Goal: Task Accomplishment & Management: Use online tool/utility

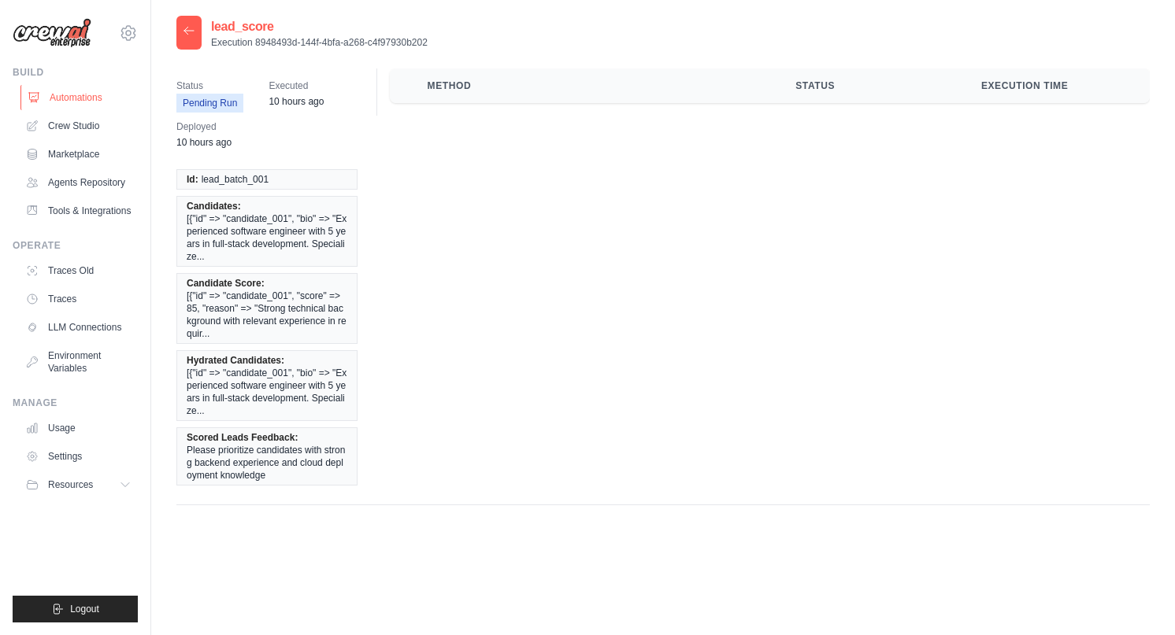
click at [87, 93] on link "Automations" at bounding box center [79, 97] width 119 height 25
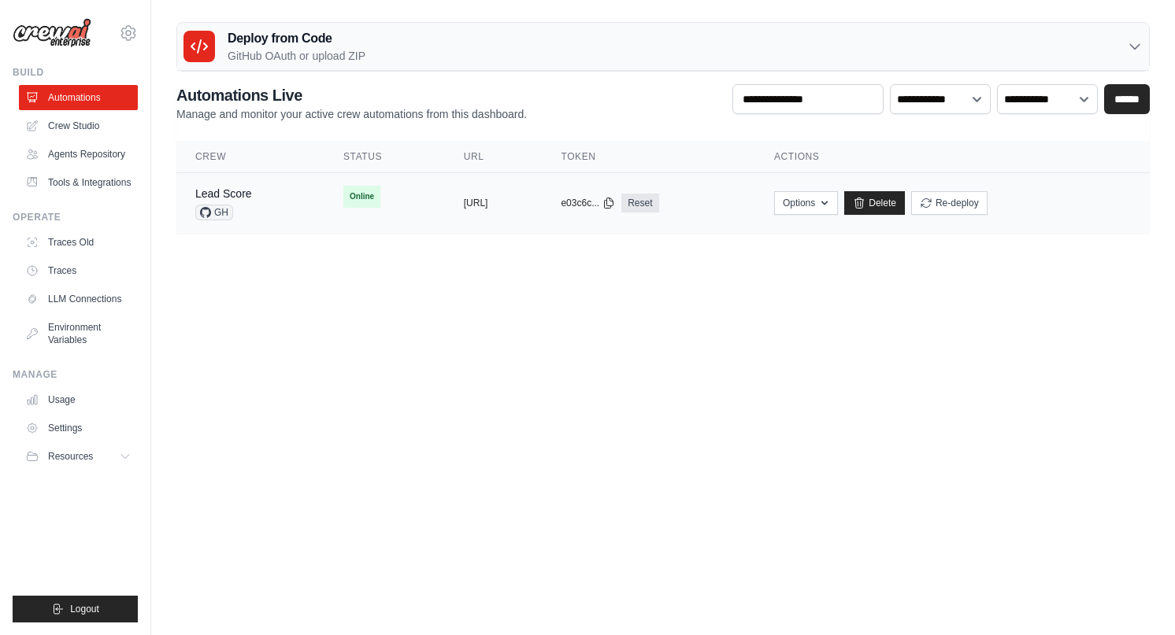
click at [283, 192] on td "Lead Score GH" at bounding box center [250, 203] width 148 height 61
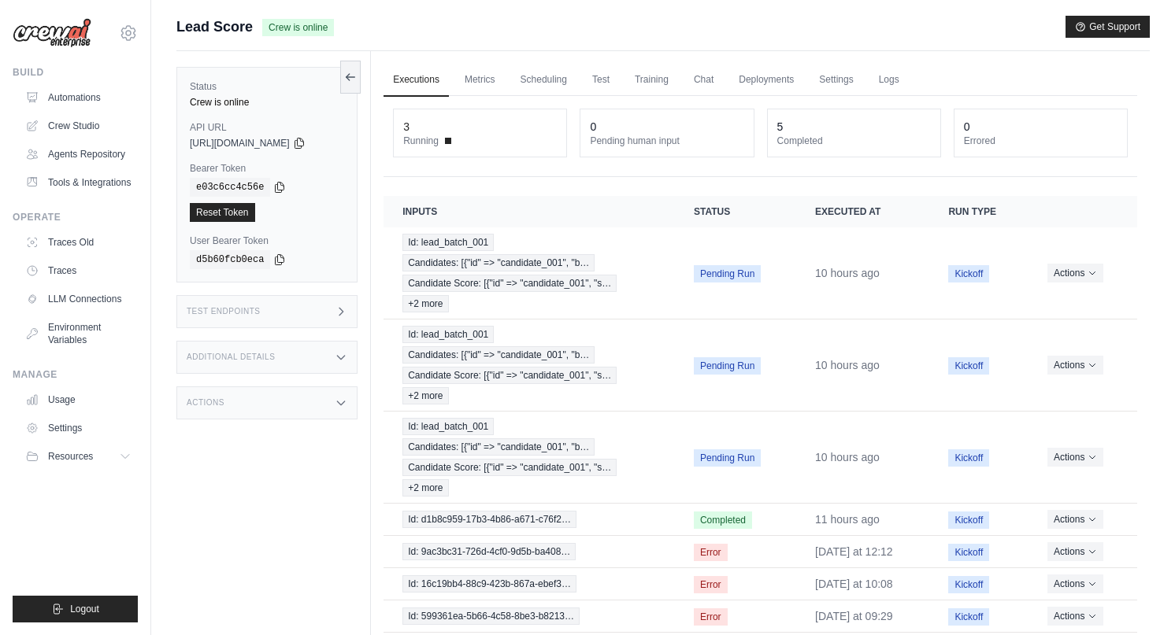
click at [424, 130] on div "3" at bounding box center [480, 127] width 154 height 16
click at [406, 124] on div "3" at bounding box center [406, 127] width 6 height 16
click at [435, 139] on span "Running" at bounding box center [420, 141] width 35 height 13
click at [466, 83] on link "Metrics" at bounding box center [480, 80] width 50 height 33
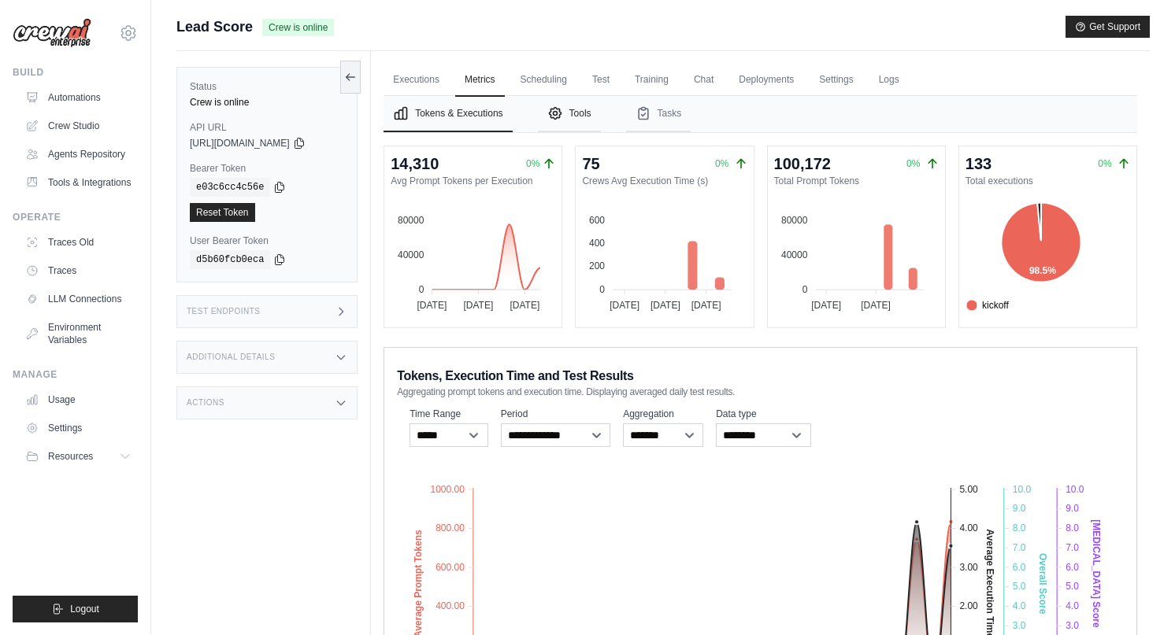
click at [572, 116] on button "Tools" at bounding box center [569, 114] width 63 height 36
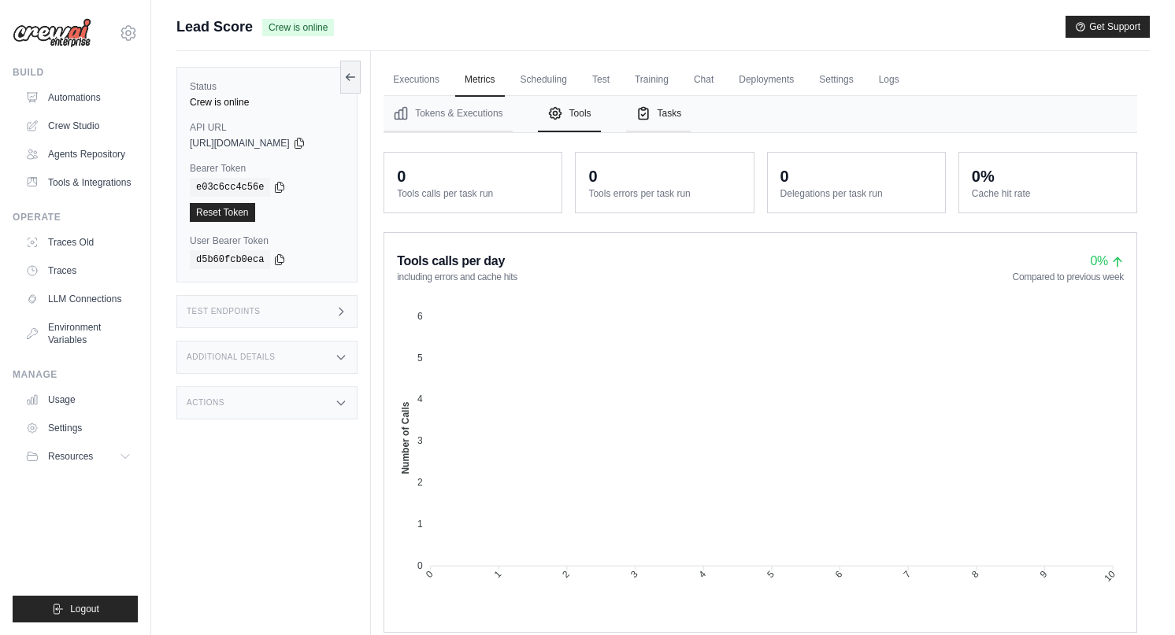
click at [673, 116] on button "Tasks" at bounding box center [658, 114] width 65 height 36
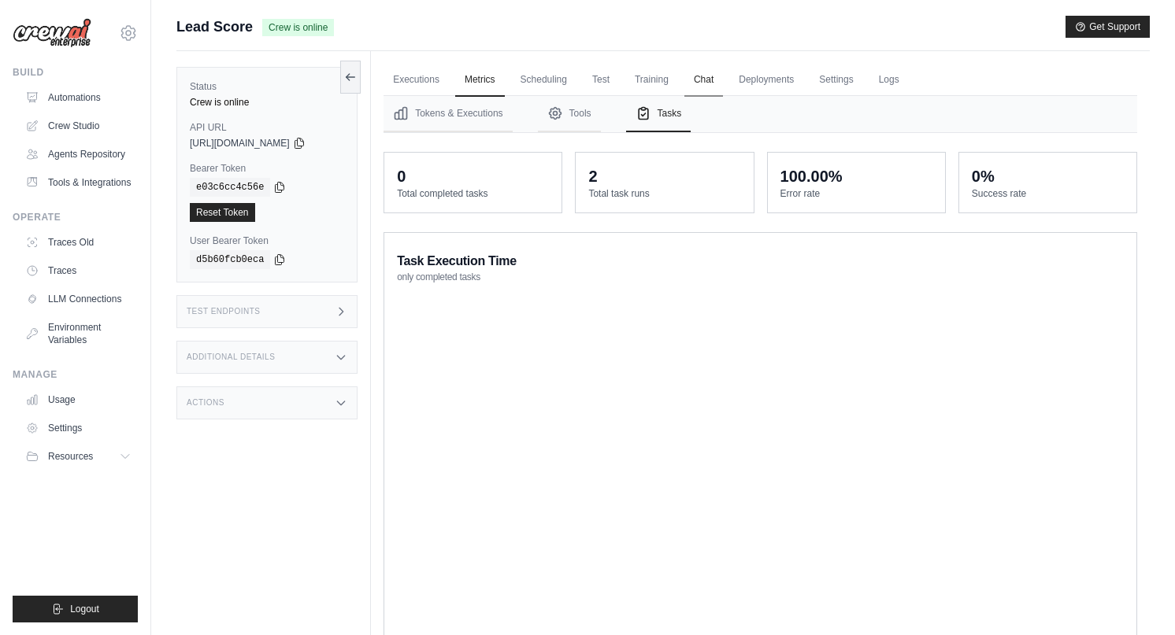
click at [704, 83] on link "Chat" at bounding box center [703, 80] width 39 height 33
click at [835, 82] on link "Settings" at bounding box center [835, 80] width 53 height 33
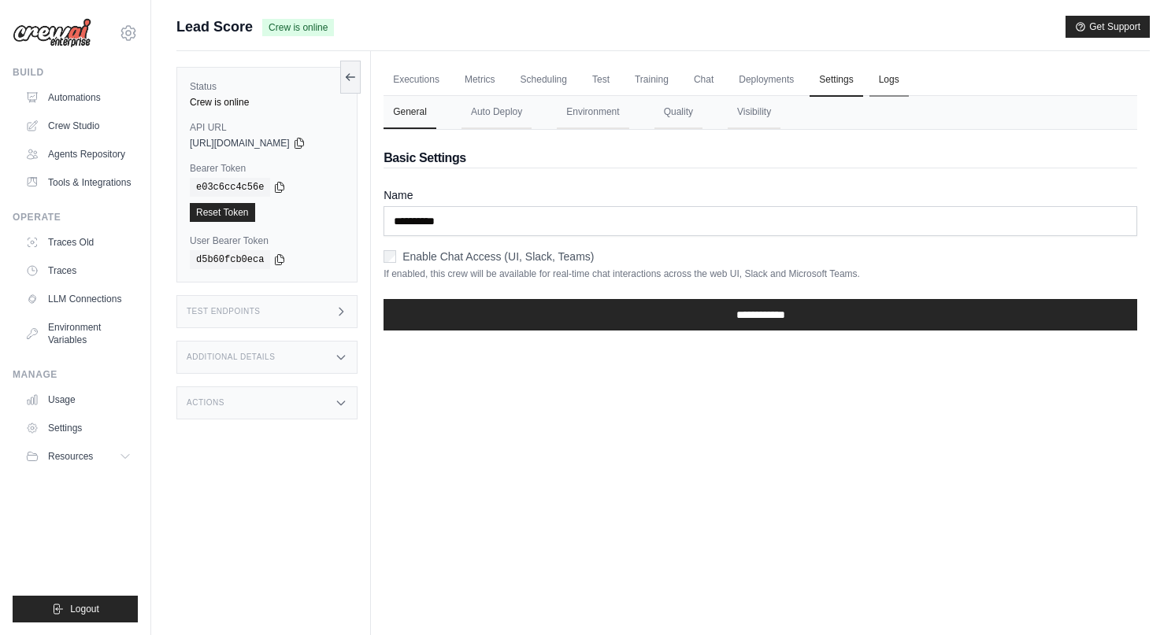
click at [898, 75] on link "Logs" at bounding box center [888, 80] width 39 height 33
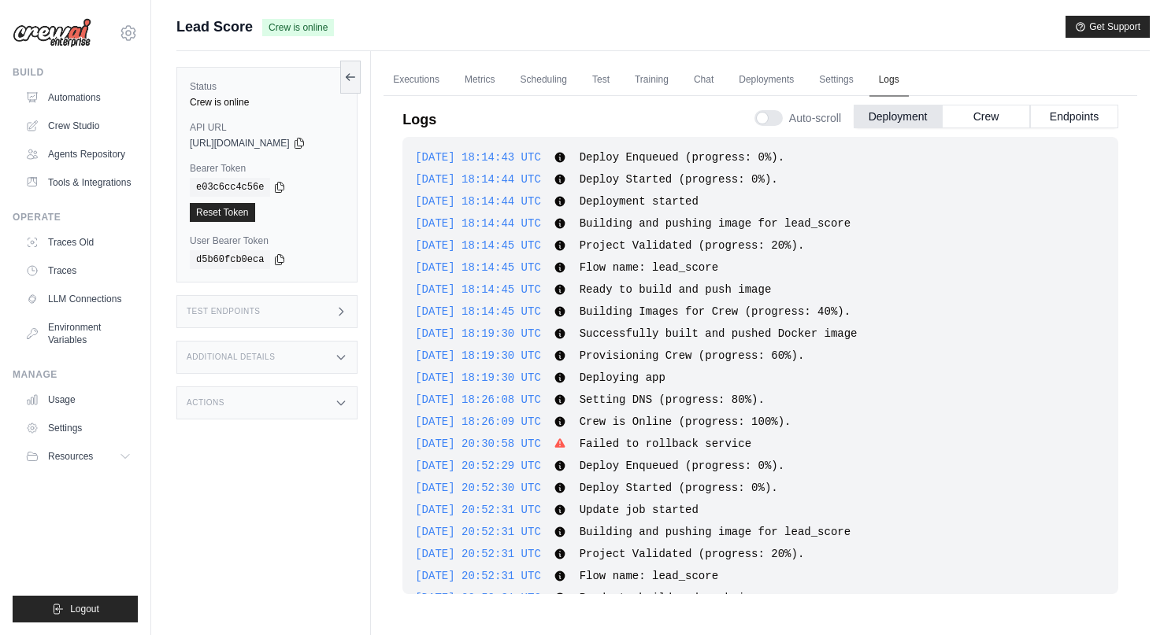
scroll to position [2191, 0]
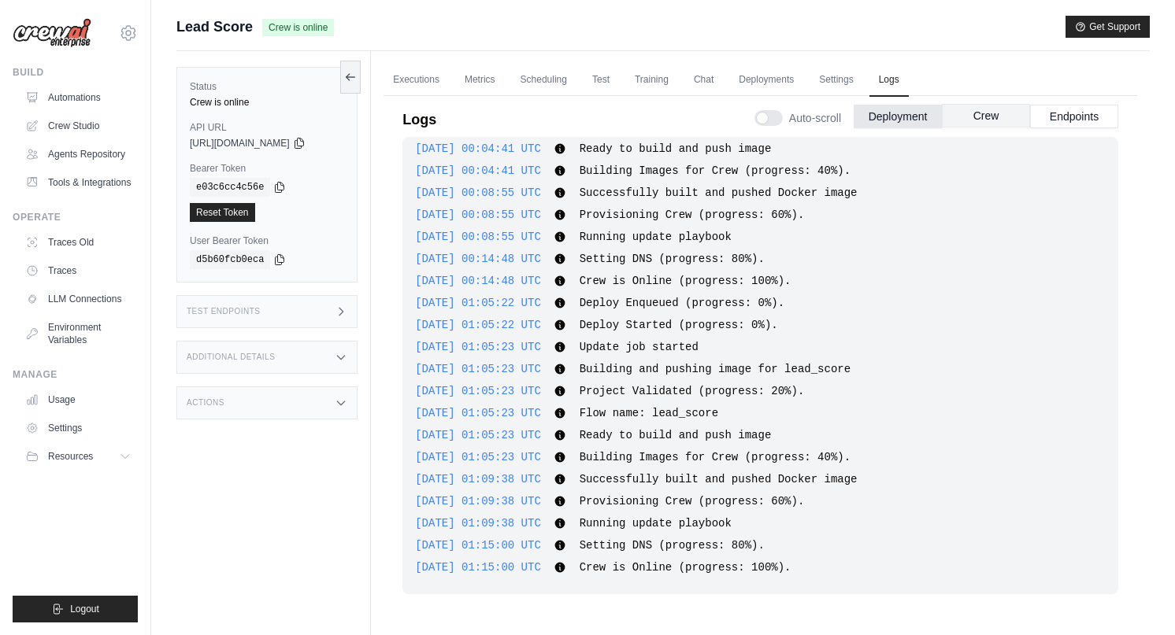
click at [948, 124] on button "Crew" at bounding box center [986, 116] width 88 height 24
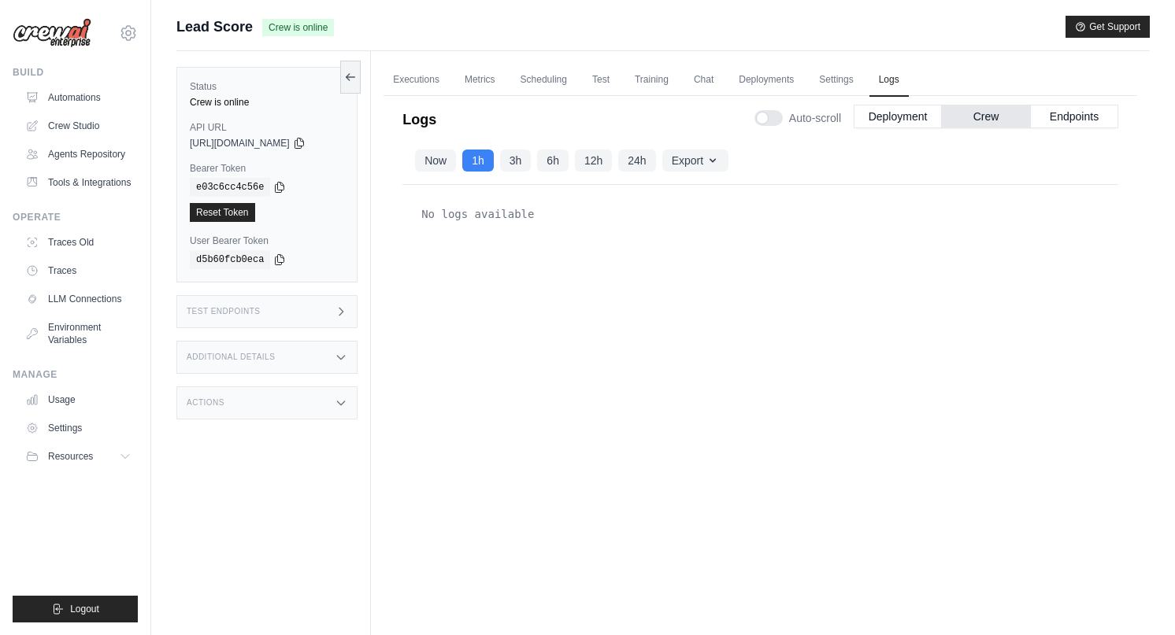
click at [616, 164] on div "Now 1h 3h 6h 12h 24h" at bounding box center [535, 161] width 240 height 22
click at [631, 164] on button "24h" at bounding box center [636, 160] width 37 height 22
click at [1083, 122] on button "Endpoints" at bounding box center [1074, 116] width 88 height 24
click at [651, 155] on button "24h" at bounding box center [636, 160] width 37 height 22
click at [485, 79] on link "Metrics" at bounding box center [480, 80] width 50 height 33
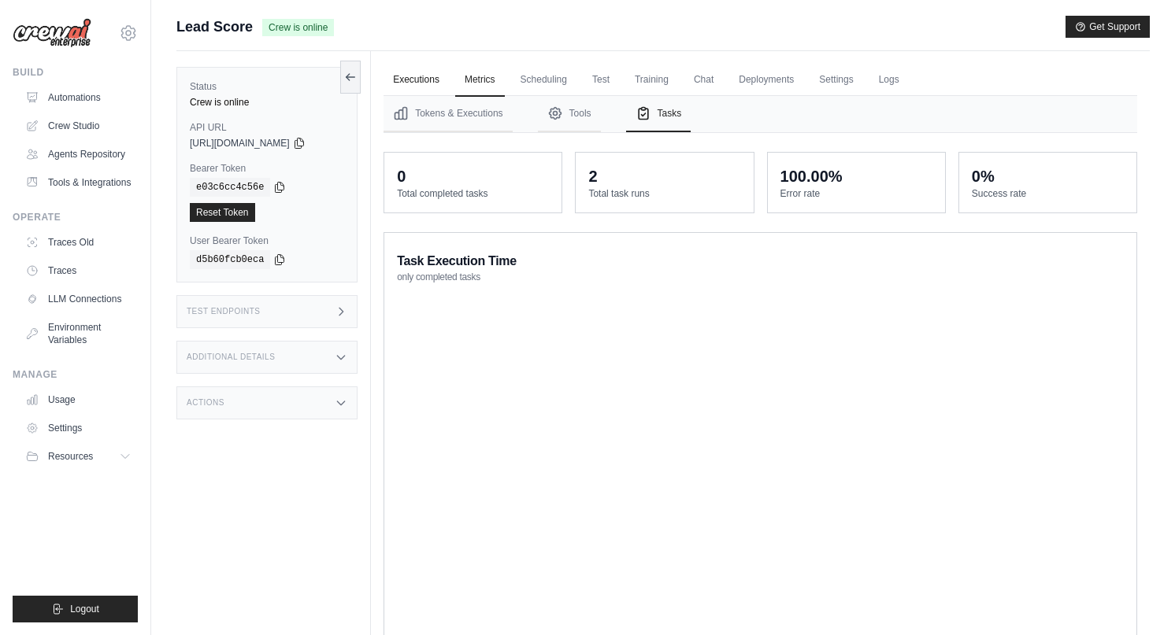
click at [428, 72] on link "Executions" at bounding box center [415, 80] width 65 height 33
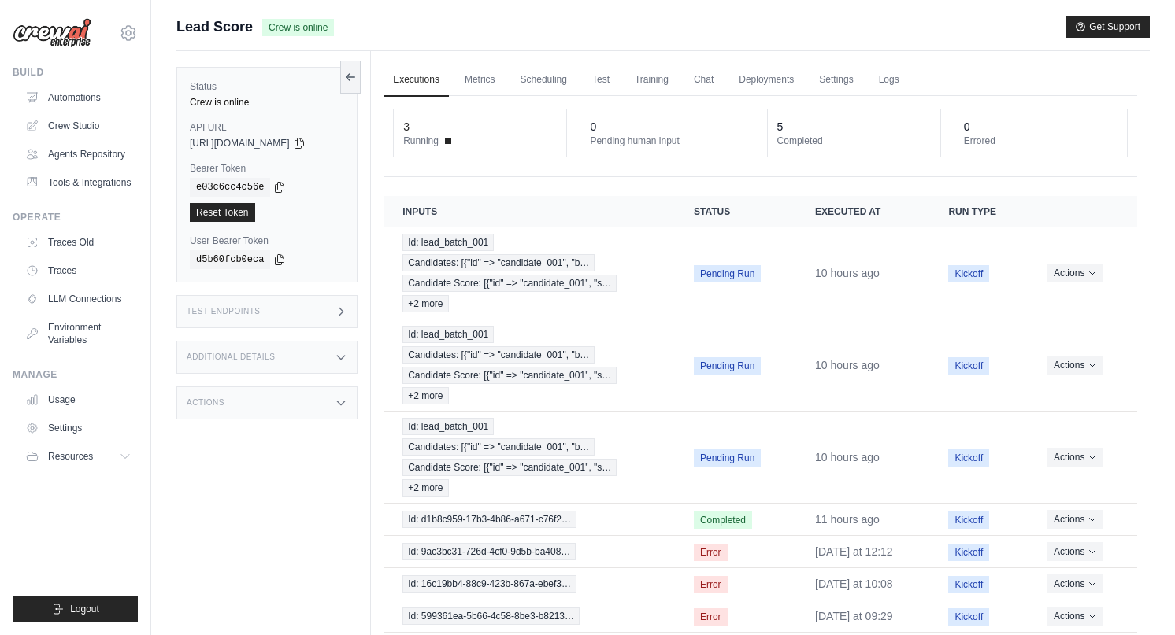
click at [432, 133] on div "3" at bounding box center [480, 127] width 154 height 16
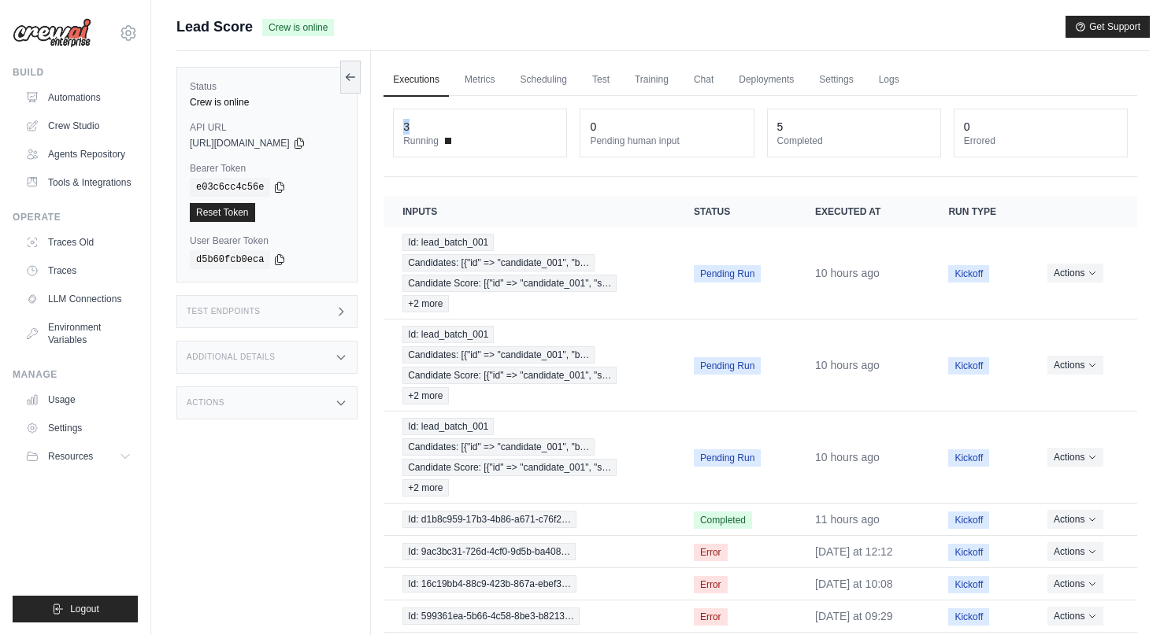
click at [432, 133] on div "3" at bounding box center [480, 127] width 154 height 16
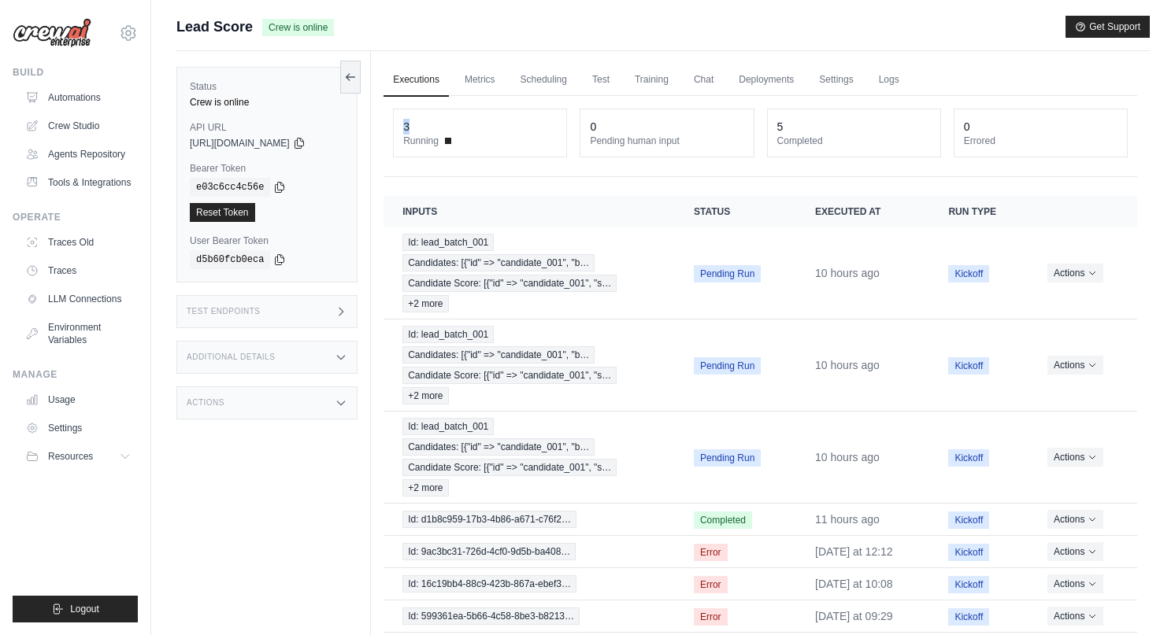
click at [432, 133] on div "3" at bounding box center [480, 127] width 154 height 16
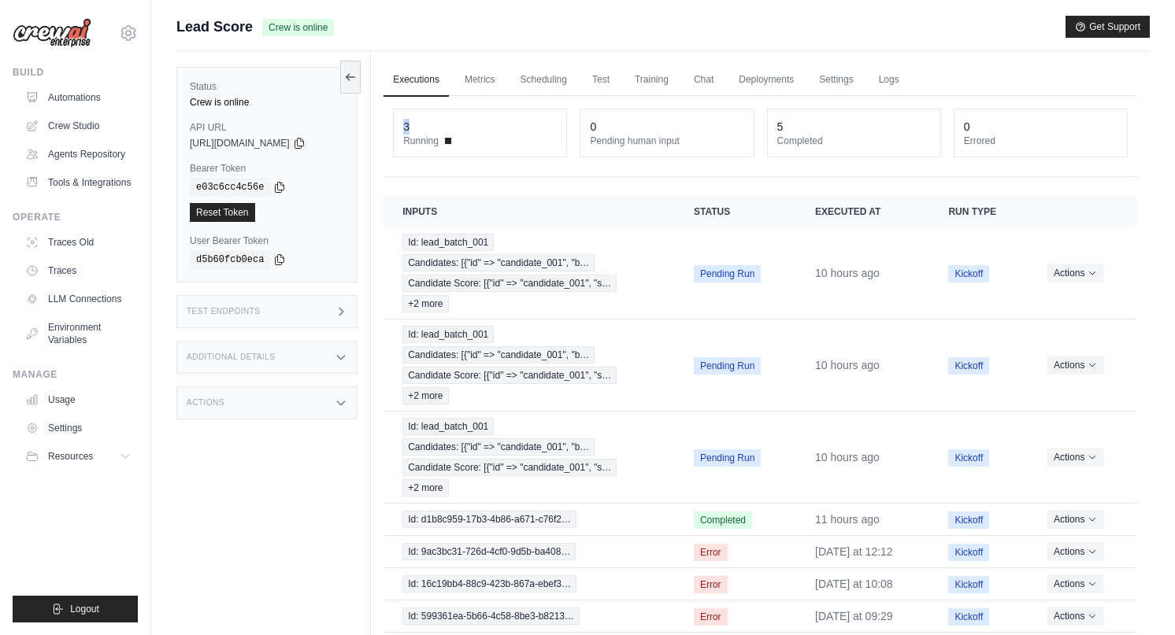
click at [432, 133] on div "3" at bounding box center [480, 127] width 154 height 16
click at [278, 350] on div "Additional Details" at bounding box center [266, 357] width 181 height 33
click at [268, 402] on div "Actions" at bounding box center [266, 403] width 181 height 33
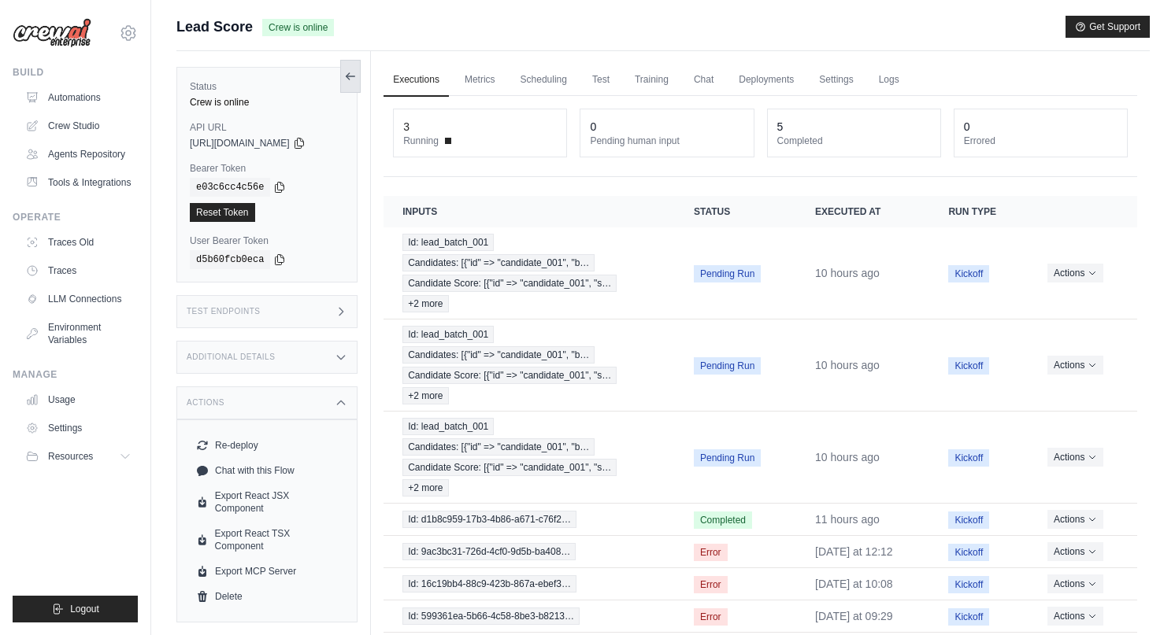
click at [352, 72] on icon at bounding box center [350, 76] width 13 height 13
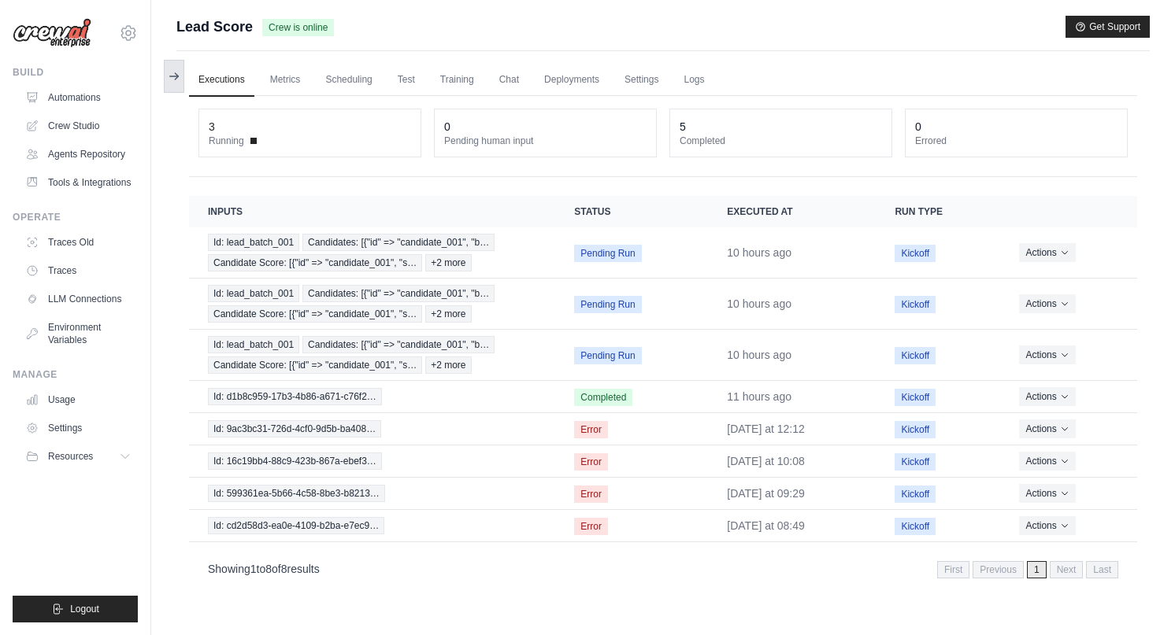
click at [181, 70] on button at bounding box center [174, 76] width 20 height 33
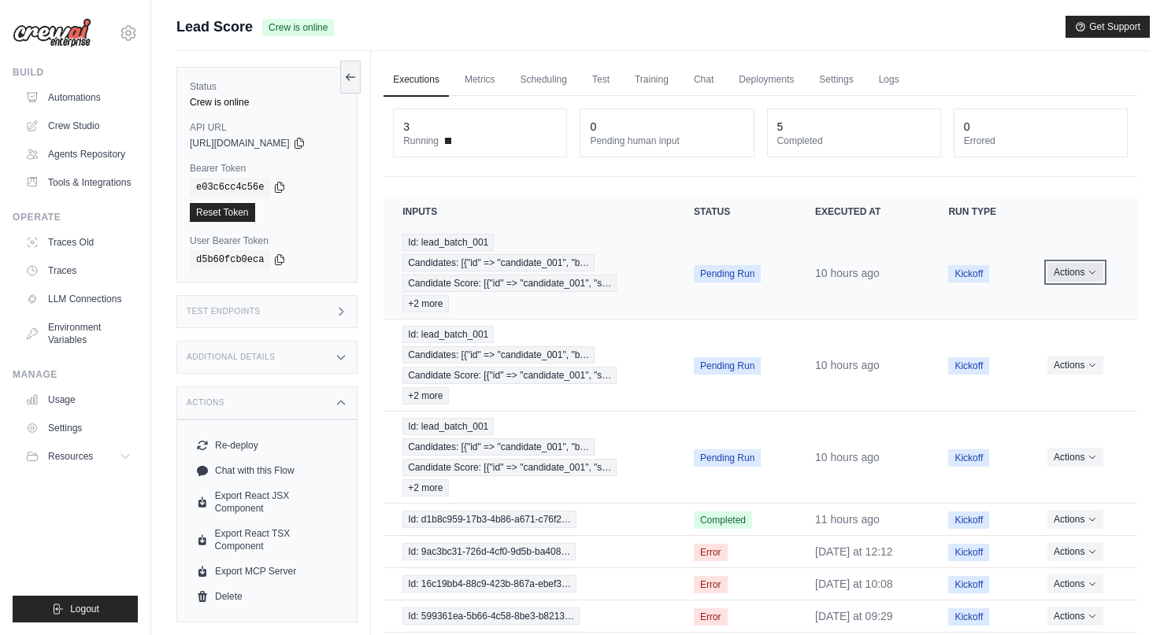
click at [1065, 276] on button "Actions" at bounding box center [1075, 272] width 56 height 19
click at [1054, 322] on button "Delete" at bounding box center [1067, 326] width 101 height 25
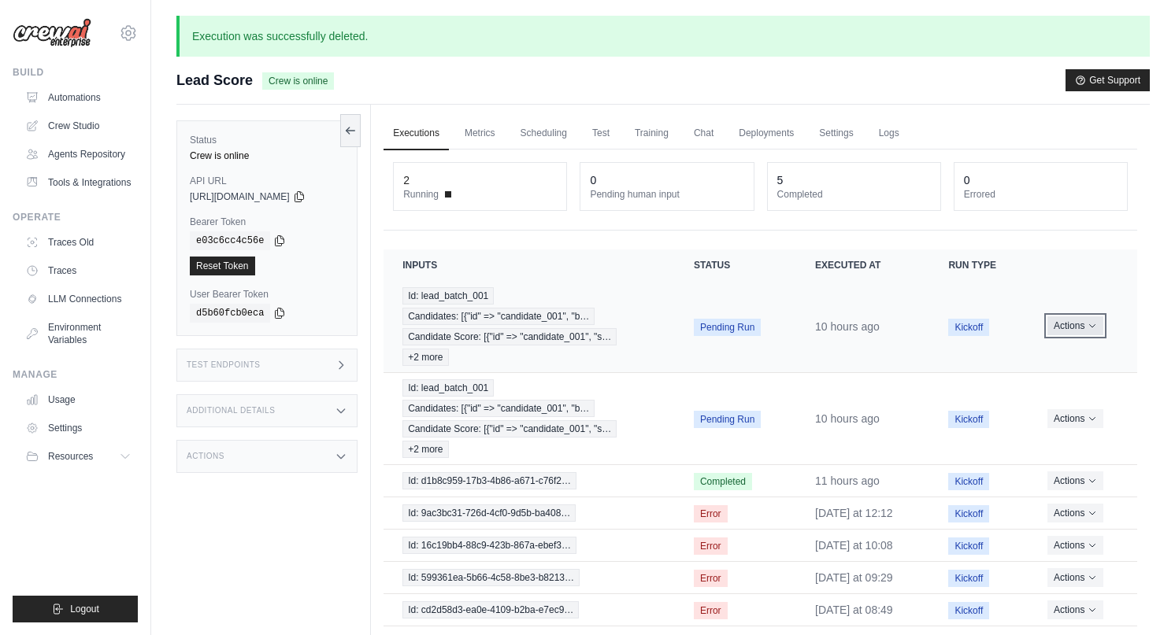
click at [1097, 325] on icon "Actions for execution" at bounding box center [1091, 325] width 9 height 9
click at [1084, 379] on button "Delete" at bounding box center [1067, 379] width 101 height 25
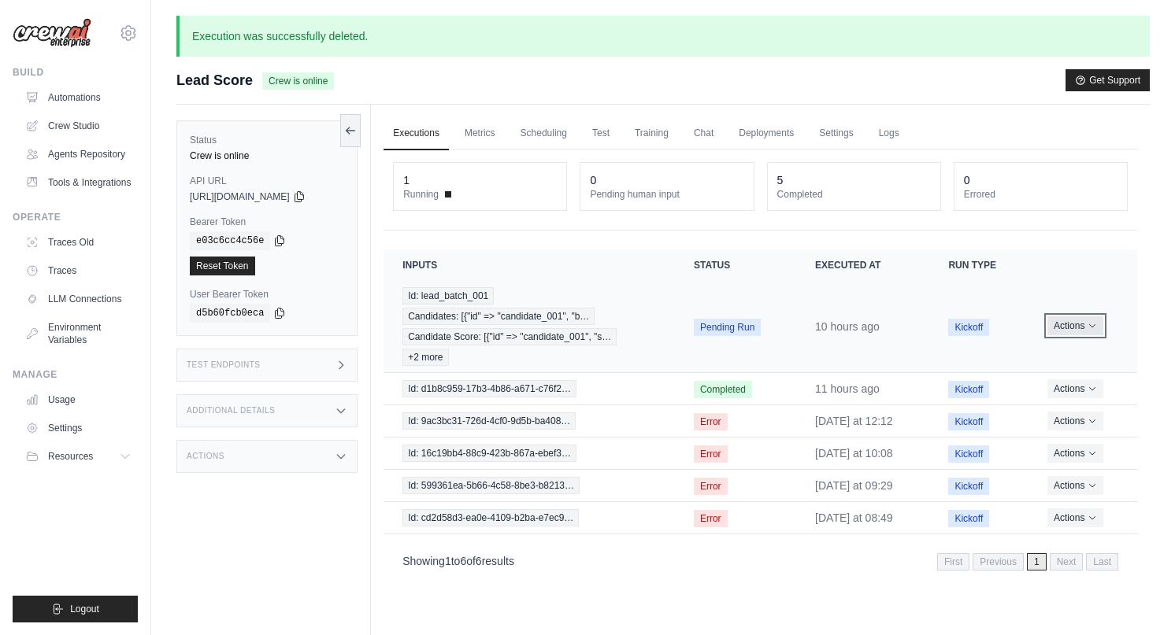
click at [1068, 319] on button "Actions" at bounding box center [1075, 326] width 56 height 19
click at [1045, 379] on button "Delete" at bounding box center [1067, 379] width 101 height 25
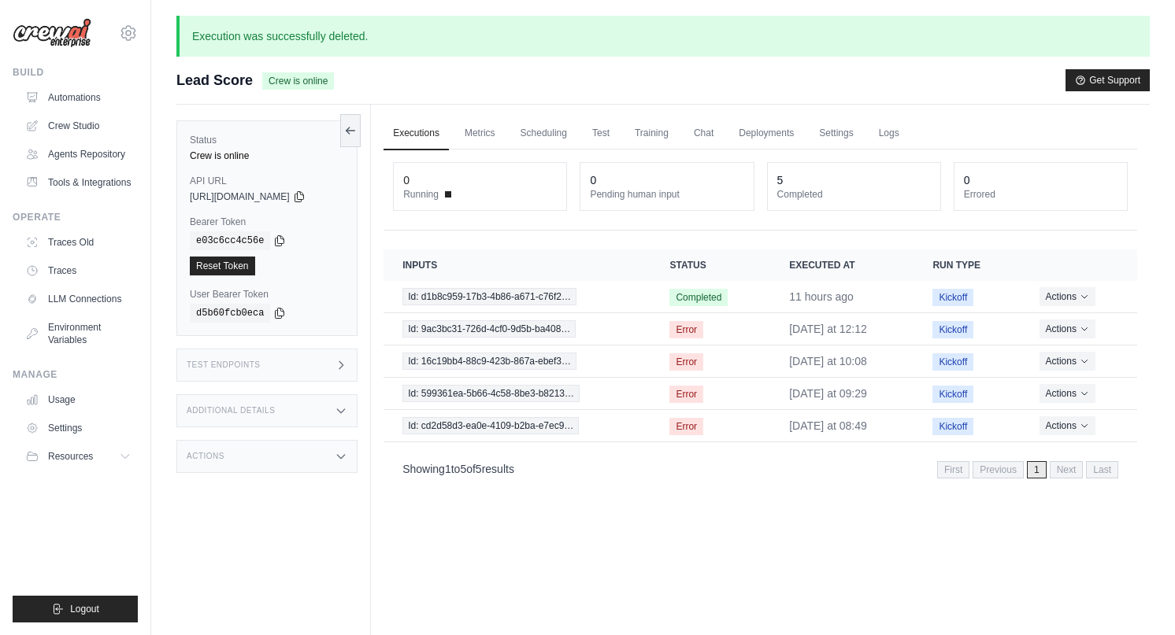
click at [246, 372] on div "Test Endpoints" at bounding box center [266, 365] width 181 height 33
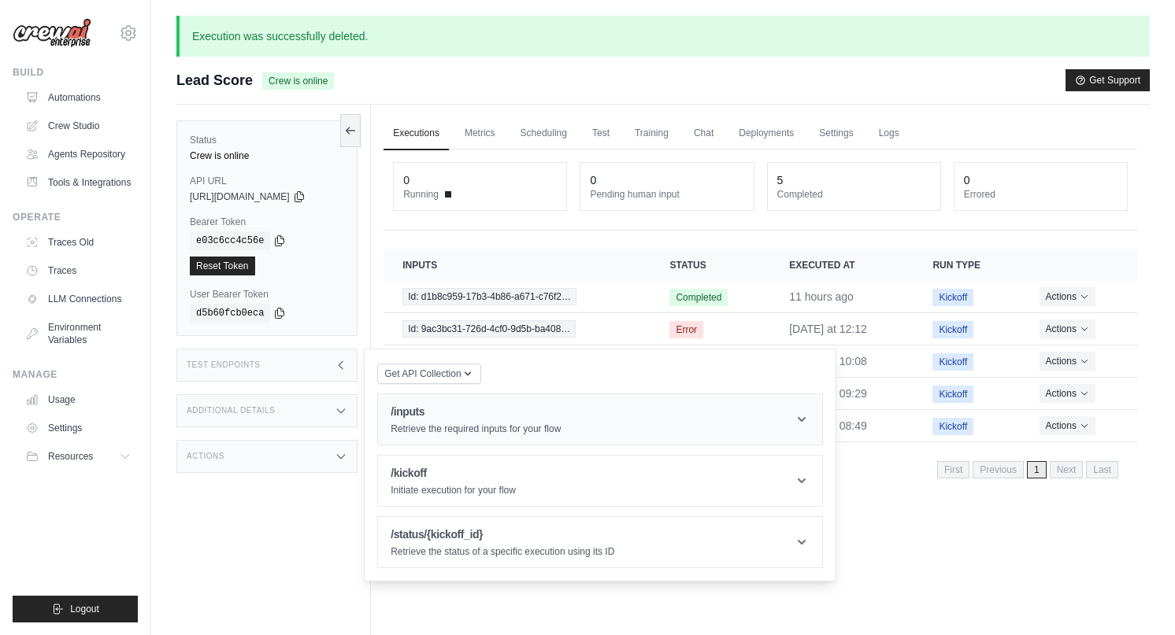
click at [420, 409] on h1 "/inputs" at bounding box center [476, 412] width 170 height 16
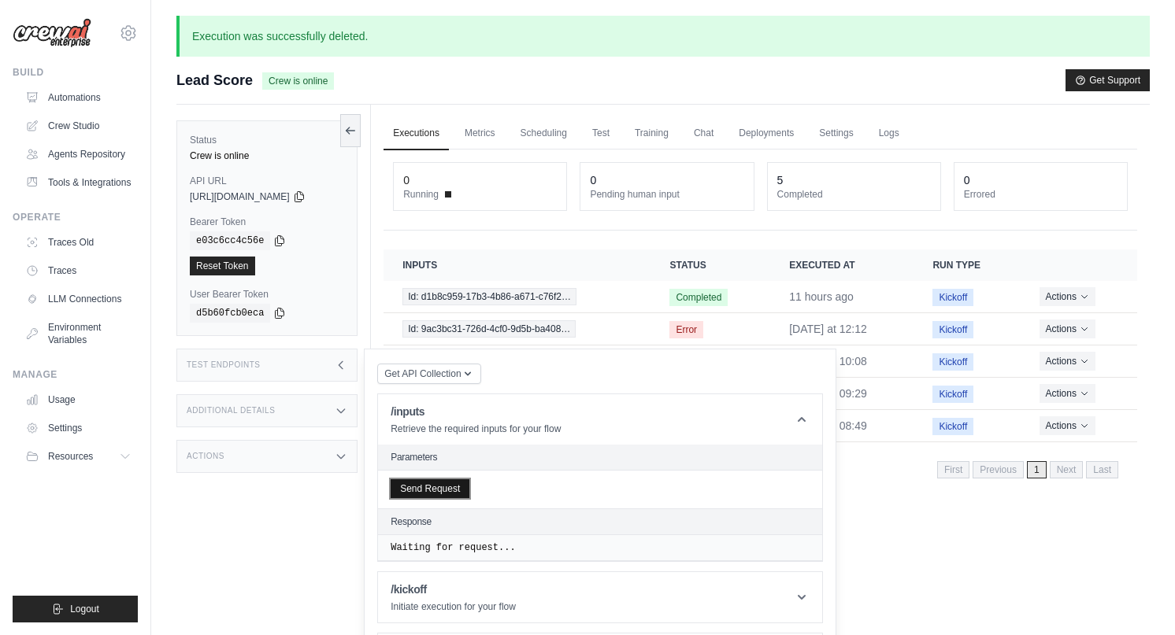
click at [415, 488] on button "Send Request" at bounding box center [430, 488] width 79 height 19
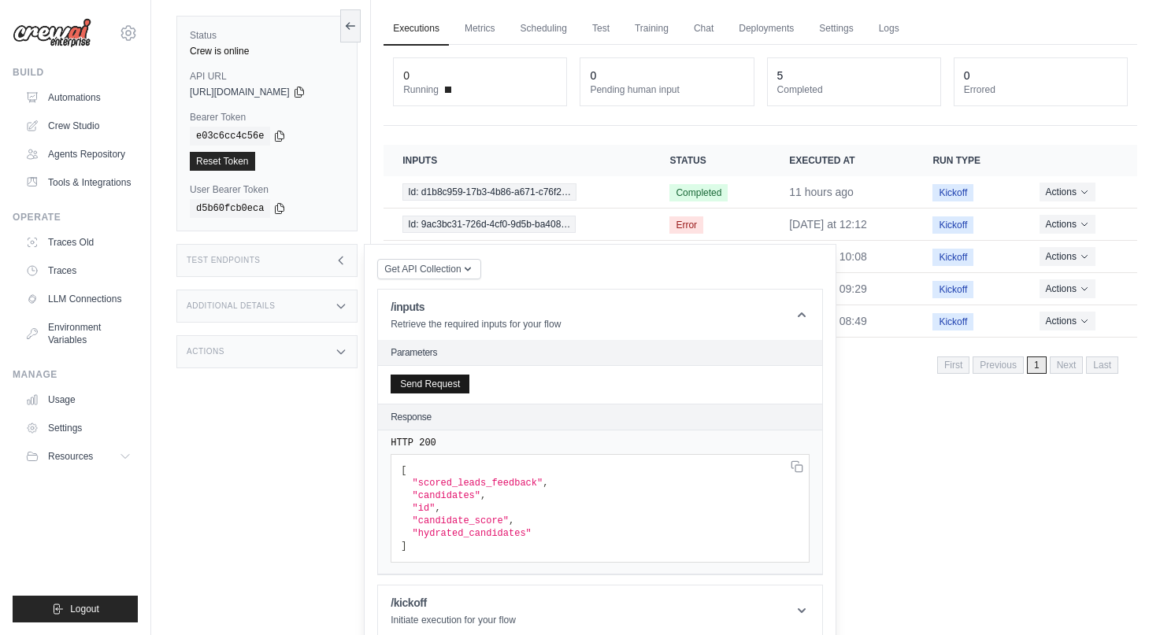
scroll to position [108, 0]
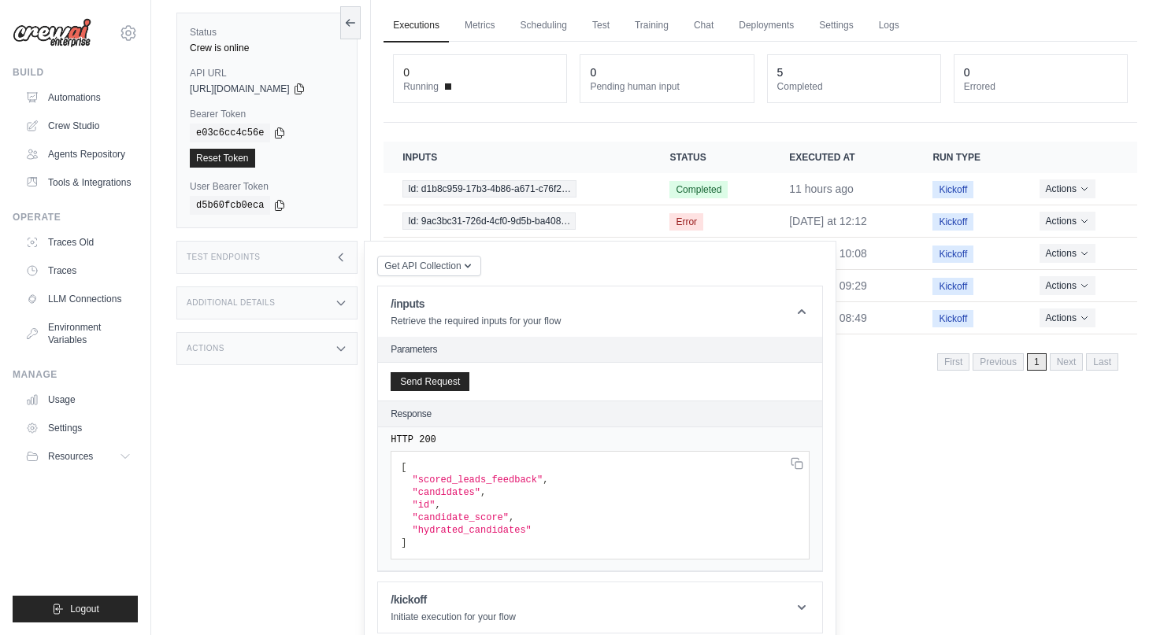
click at [321, 477] on div "Status Crew is online API URL copied https://lead-score-18c574fa-4bd4-447c-814a…" at bounding box center [273, 314] width 194 height 635
click at [885, 405] on div "Executions Metrics Scheduling Test Training Chat Deployments Settings Logs 0 Ru…" at bounding box center [760, 314] width 779 height 635
click at [319, 253] on div "Test Endpoints" at bounding box center [266, 257] width 181 height 33
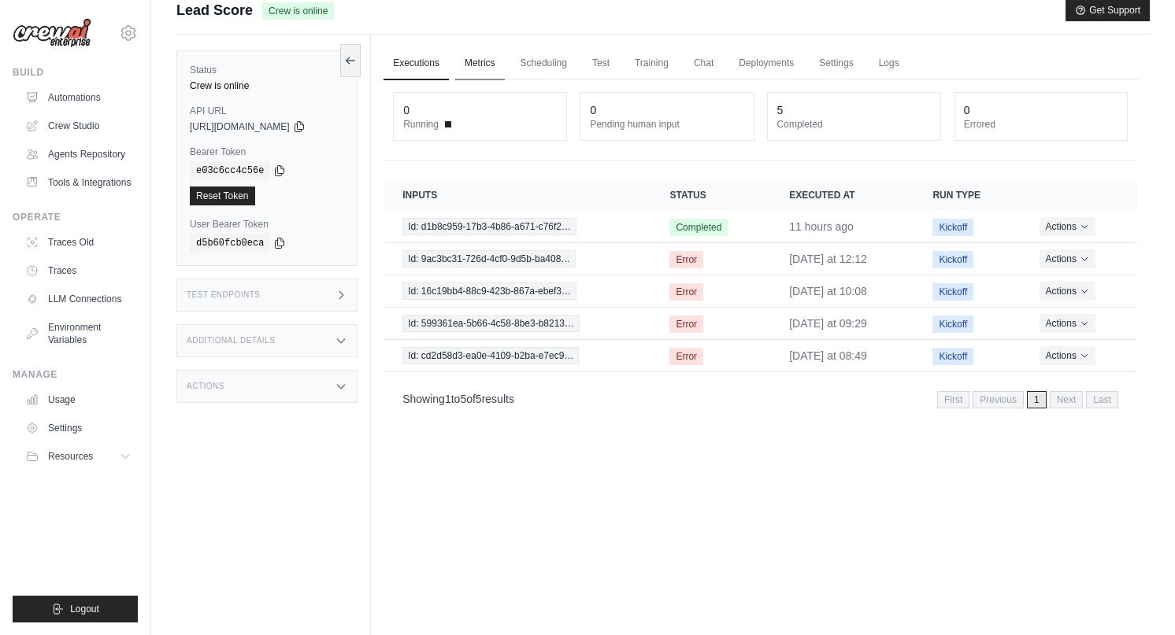
scroll to position [0, 0]
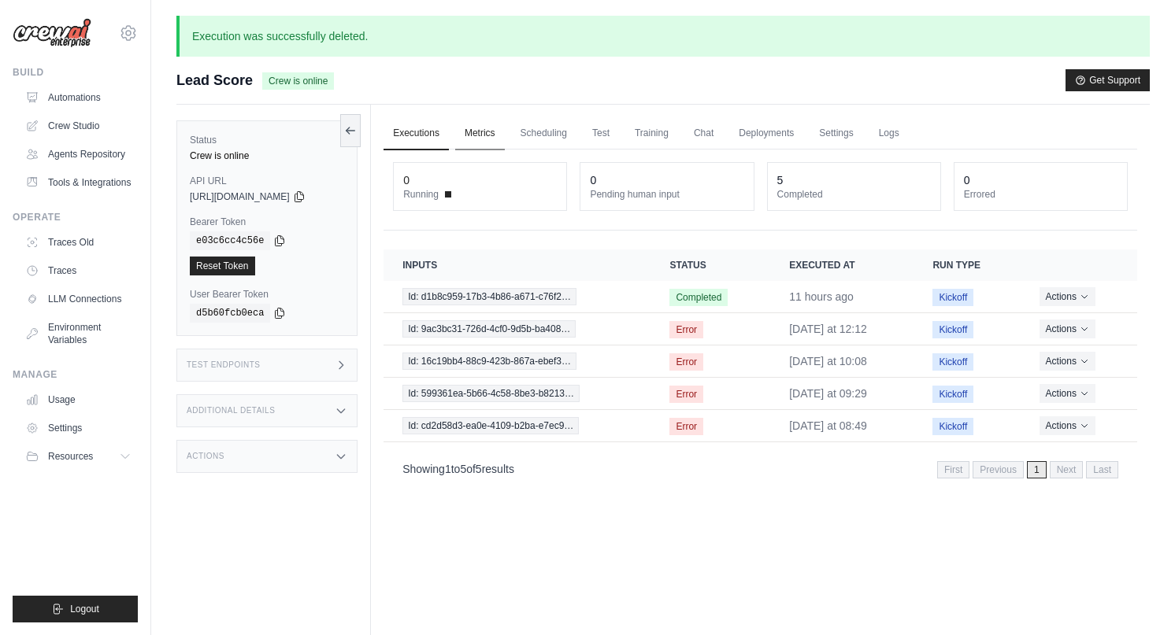
click at [486, 133] on link "Metrics" at bounding box center [480, 133] width 50 height 33
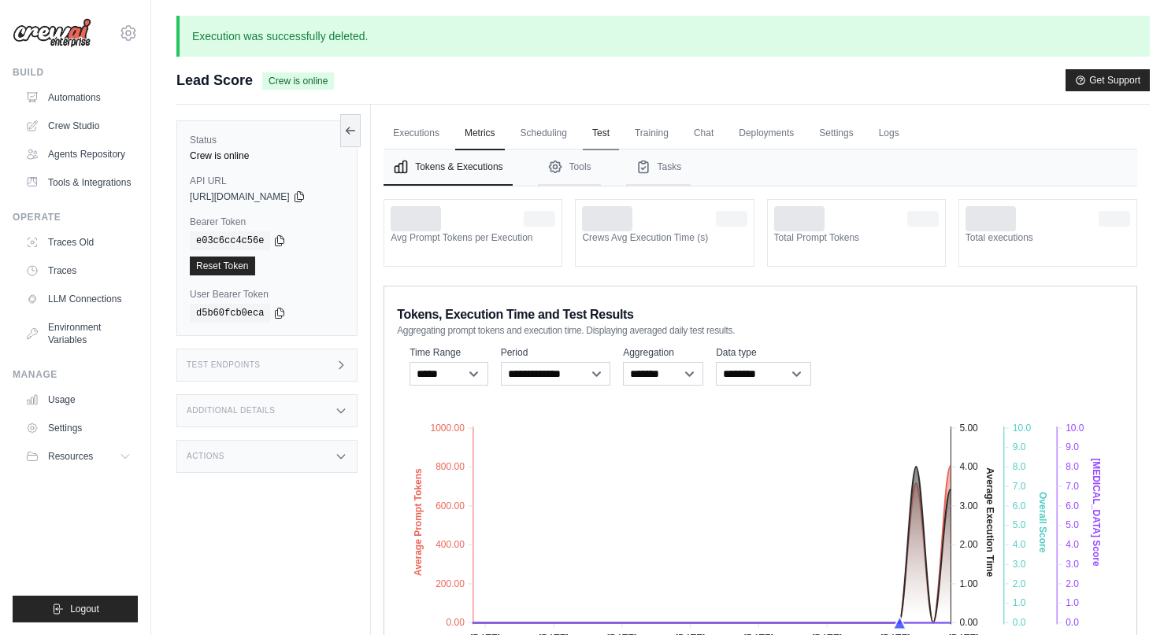
click at [602, 127] on link "Test" at bounding box center [601, 133] width 36 height 33
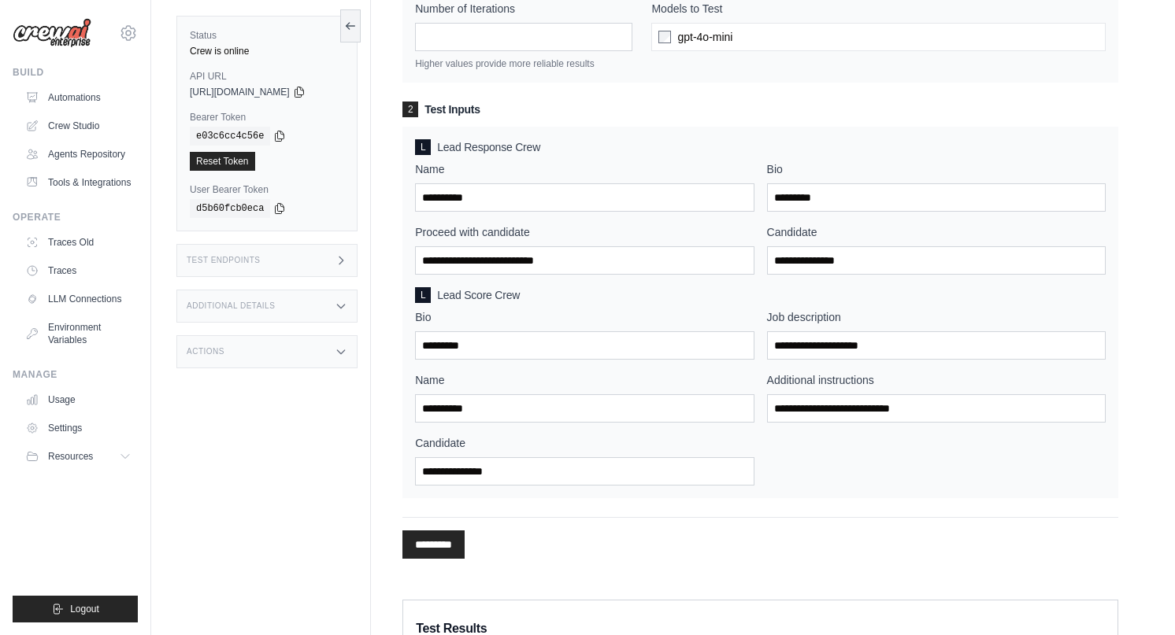
scroll to position [229, 0]
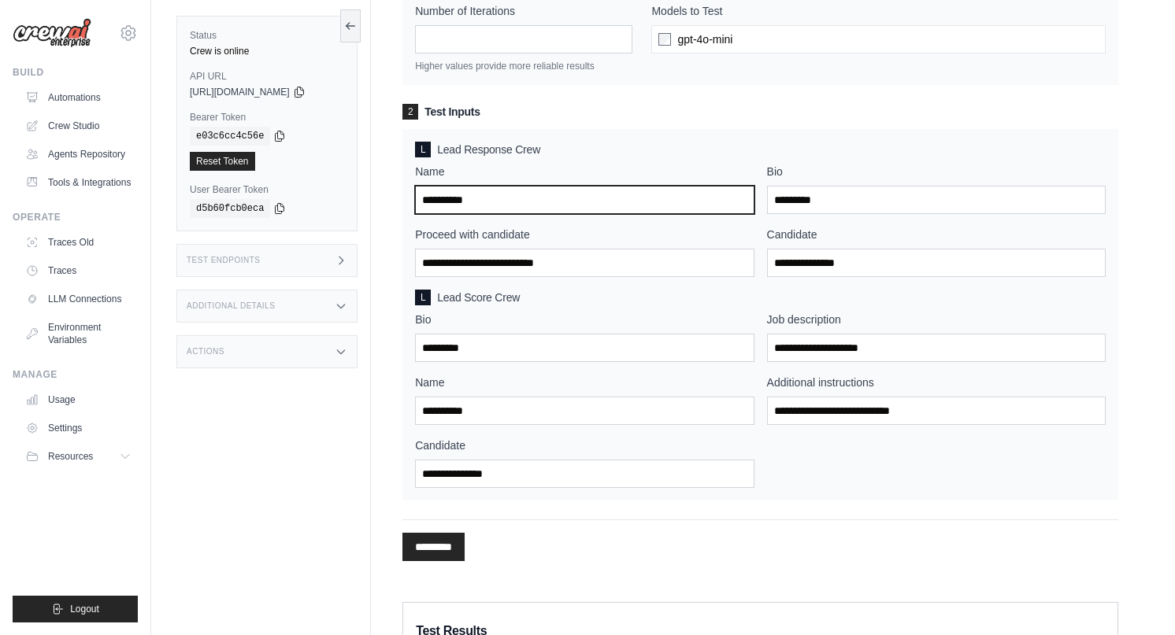
click at [582, 207] on input "Name" at bounding box center [584, 200] width 339 height 28
type input "**********"
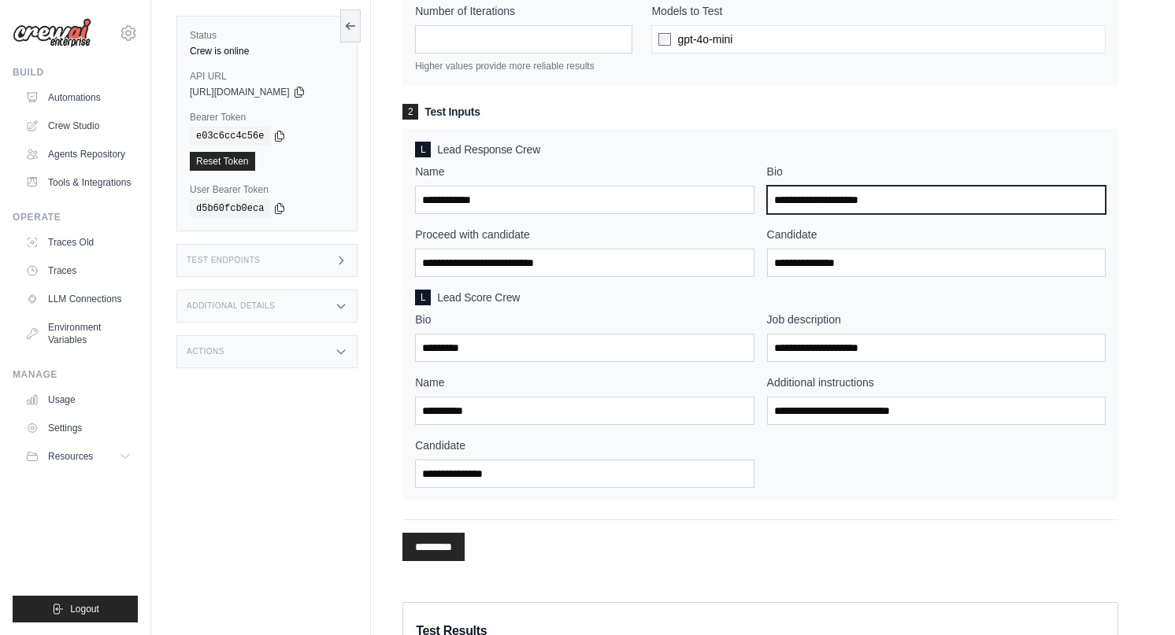
type input "**********"
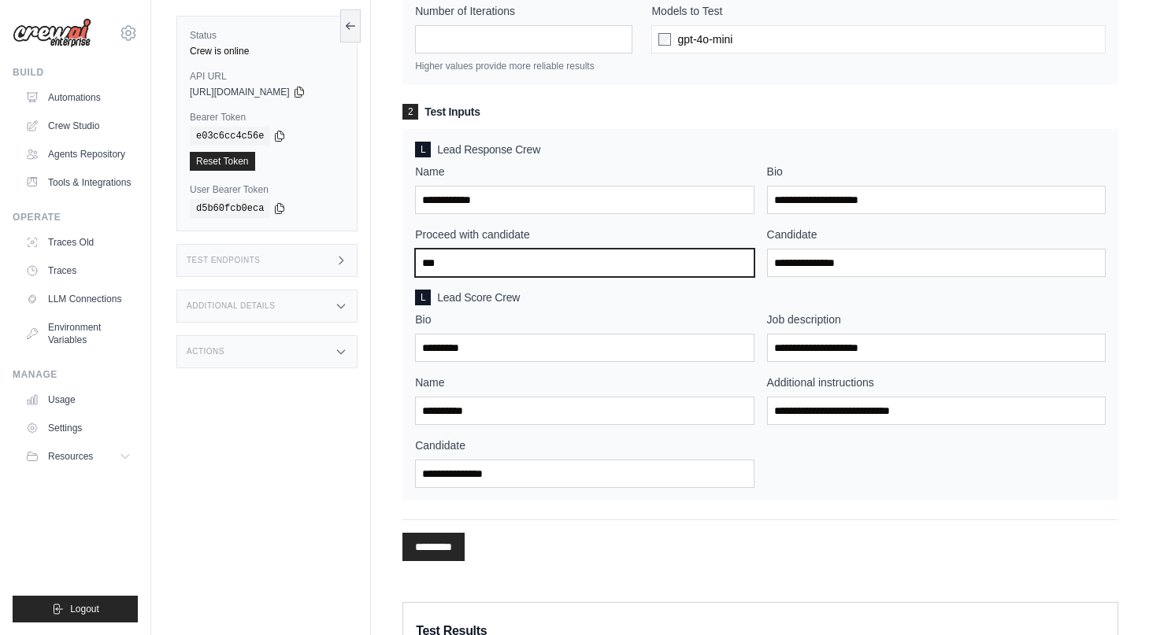
type input "***"
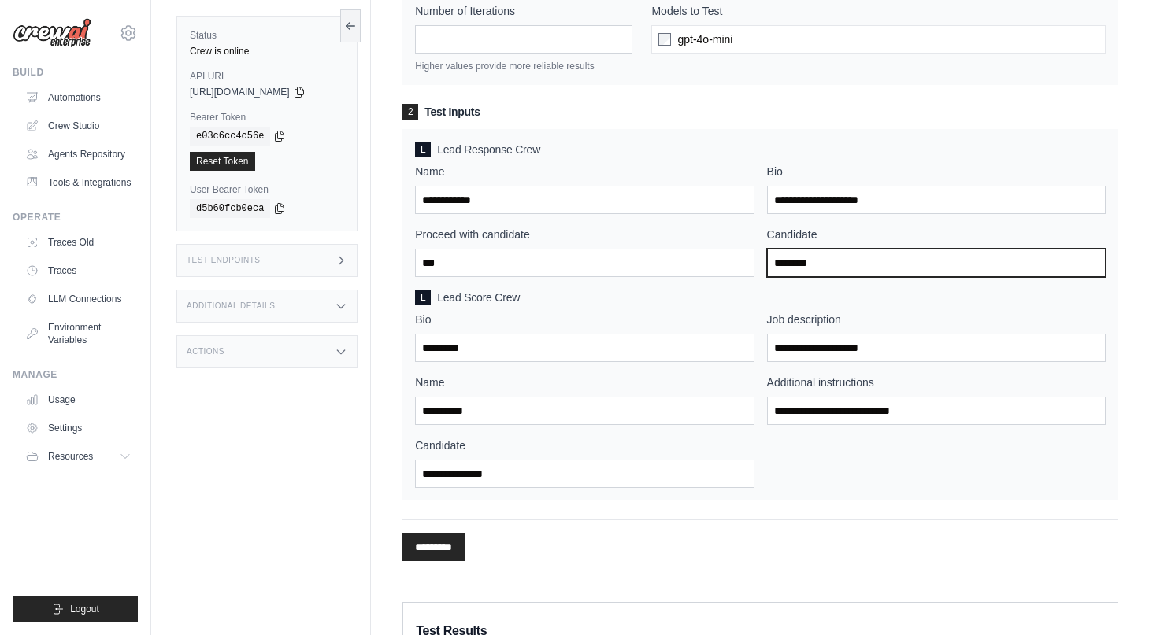
type input "********"
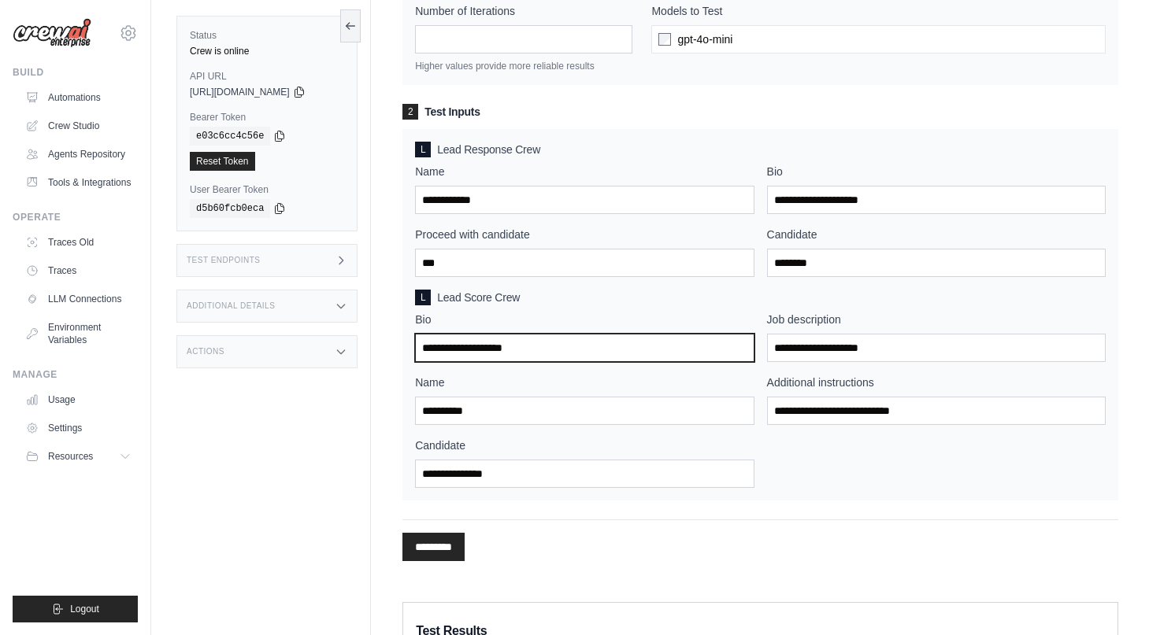
type input "**********"
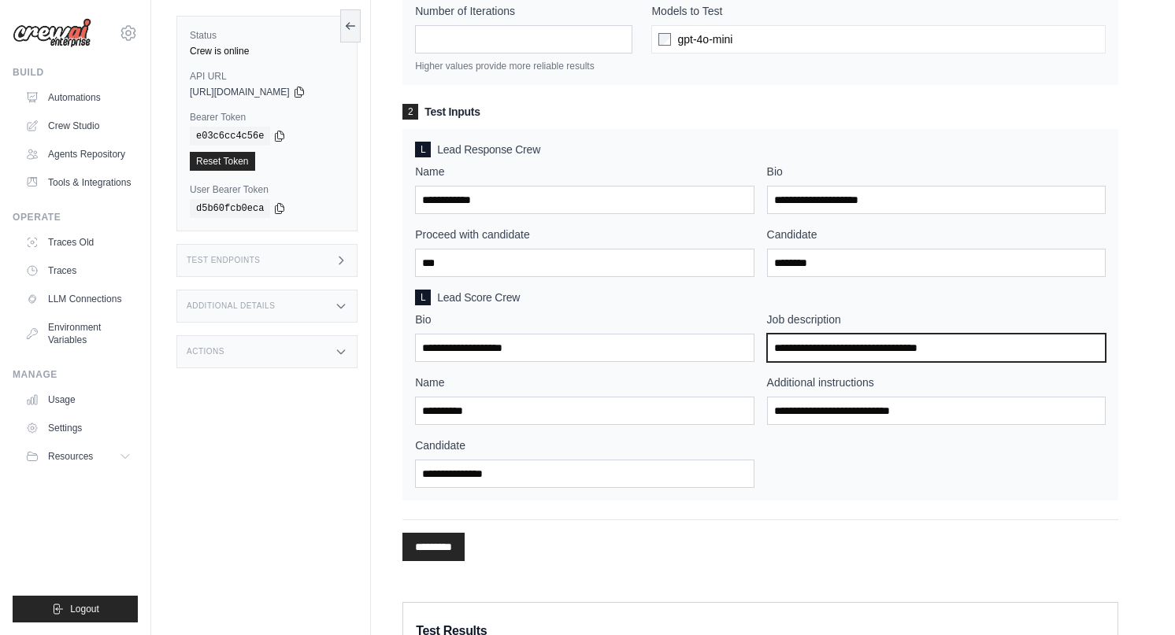
type input "**********"
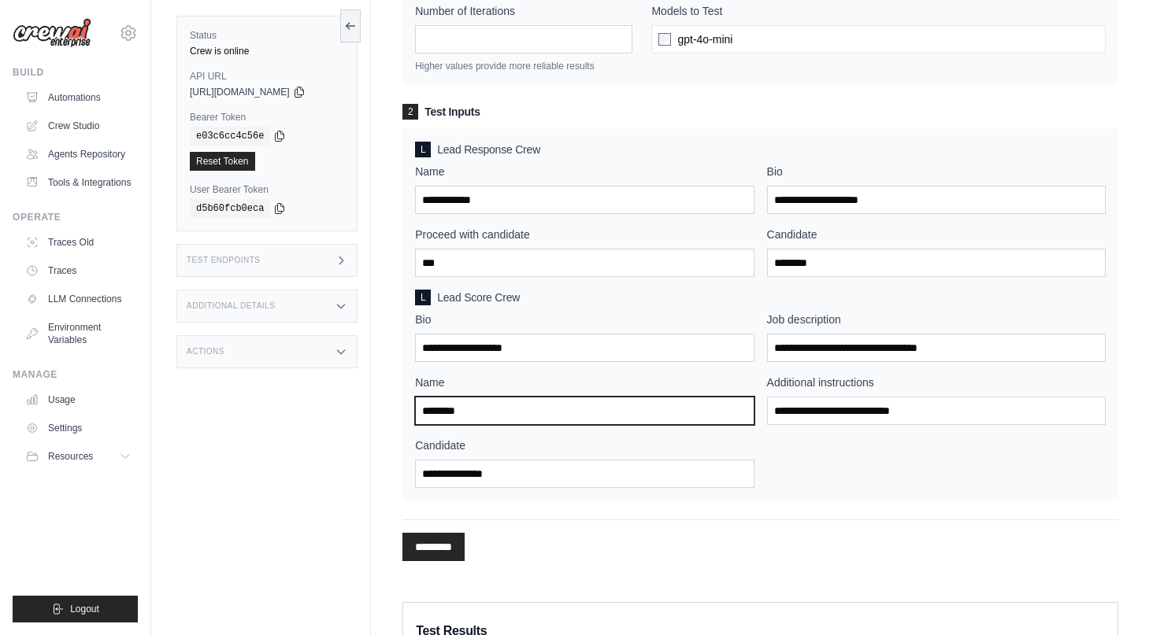
type input "********"
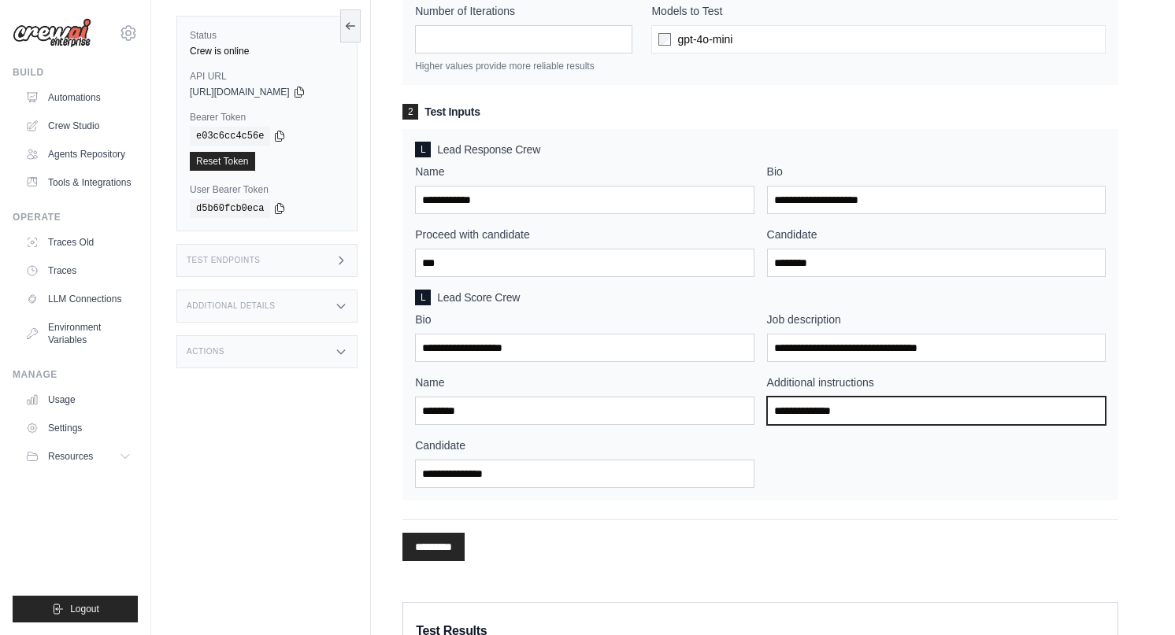
type input "**********"
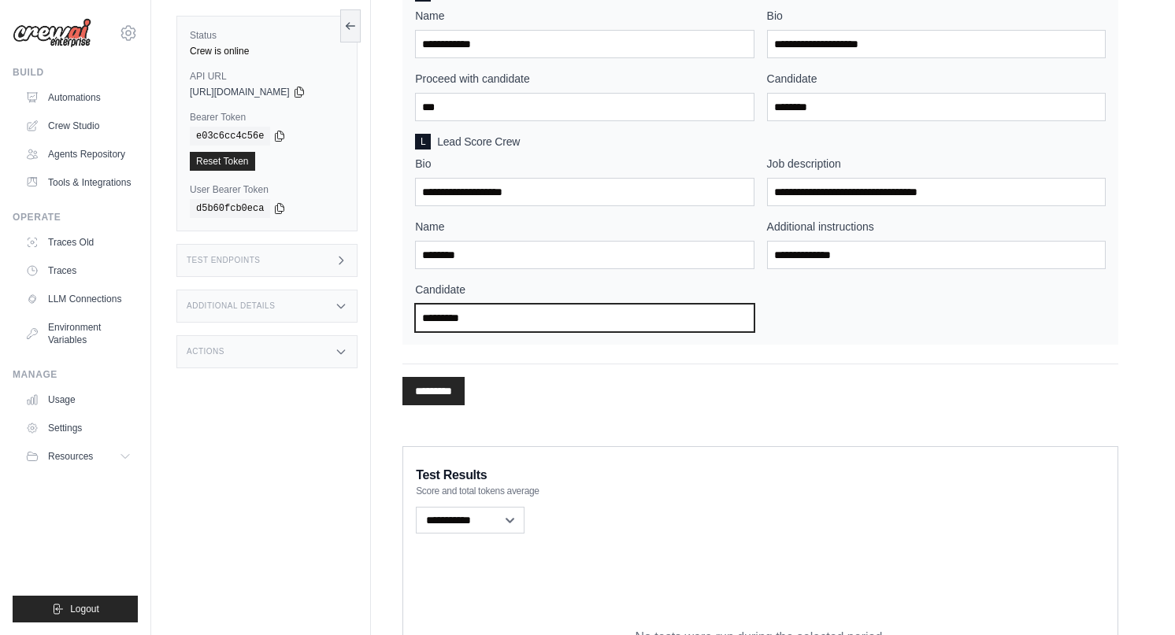
scroll to position [392, 0]
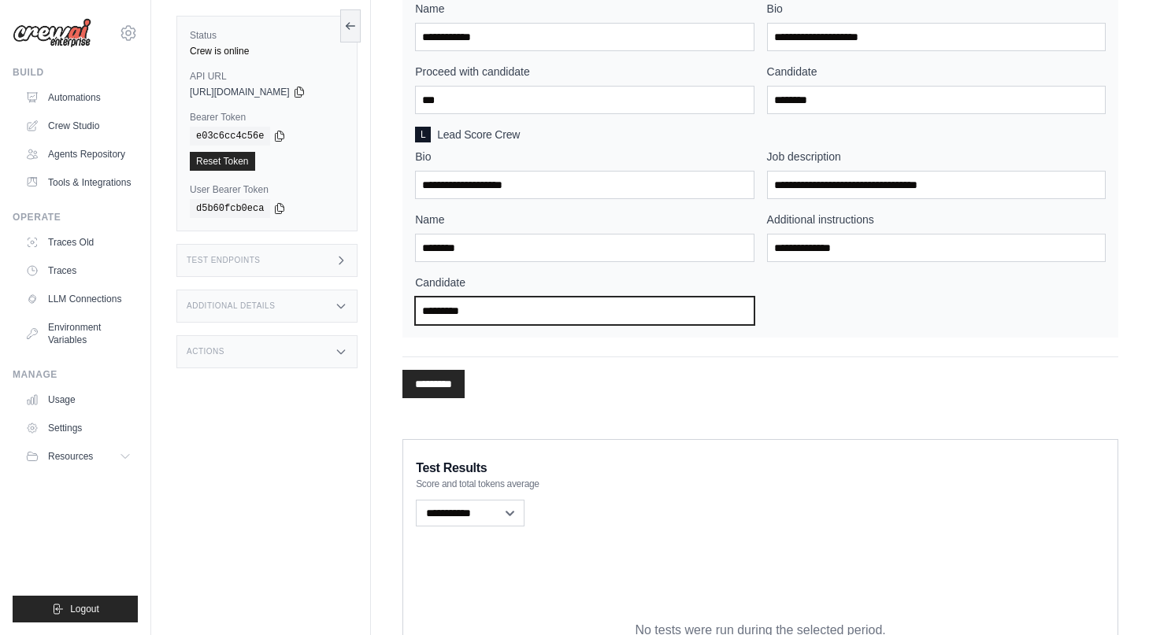
type input "*********"
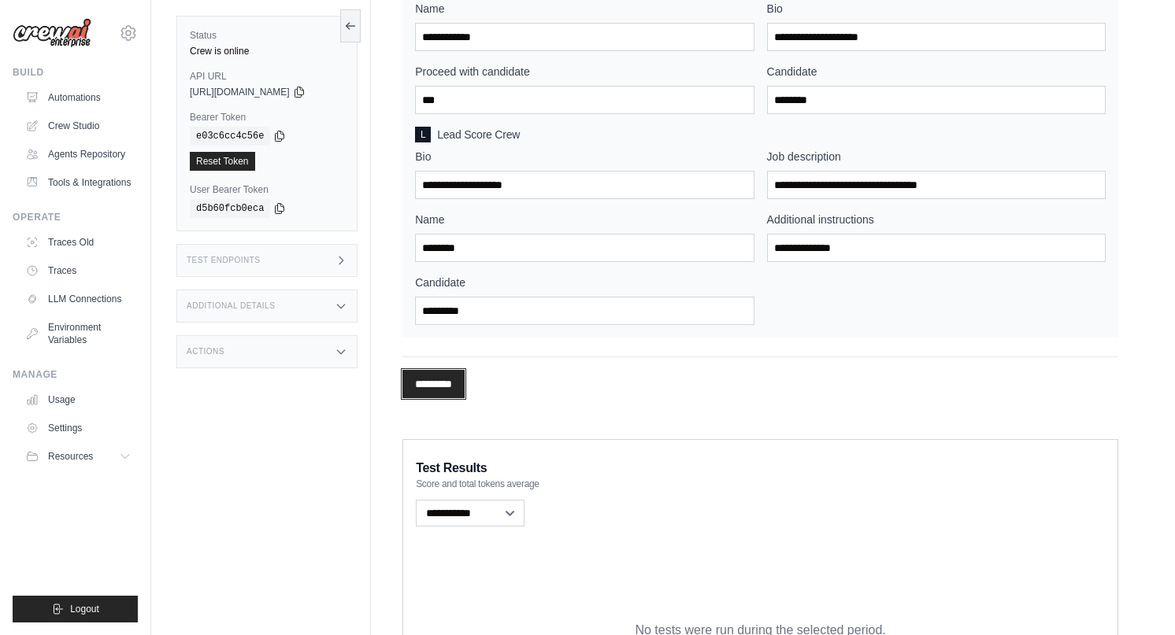
click at [436, 381] on input "*********" at bounding box center [433, 384] width 62 height 28
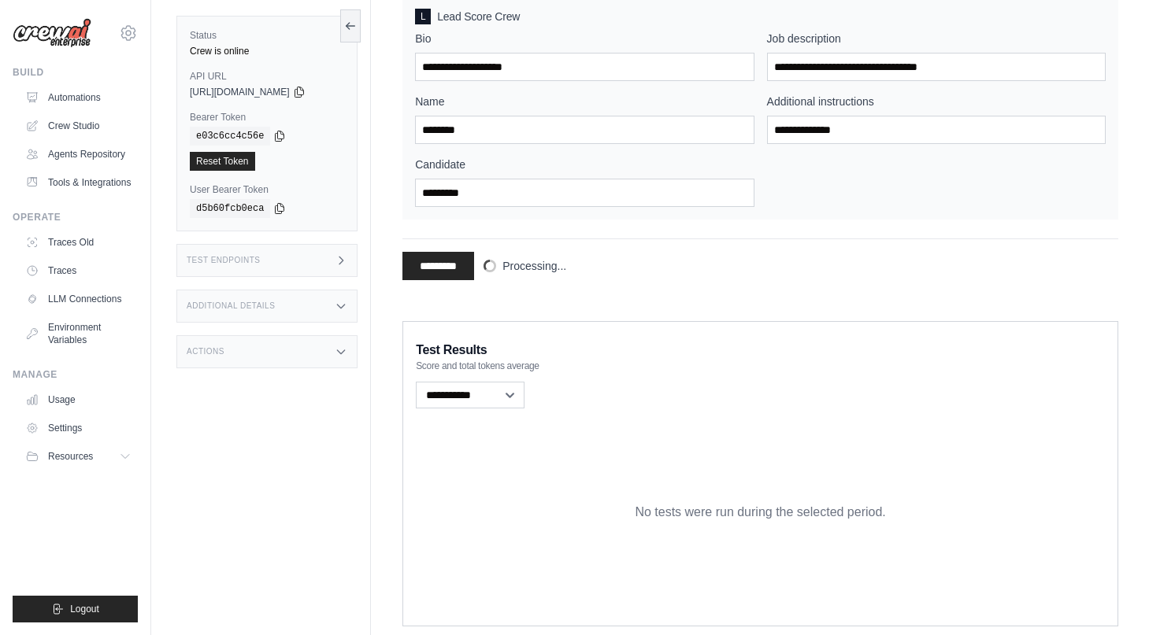
scroll to position [549, 0]
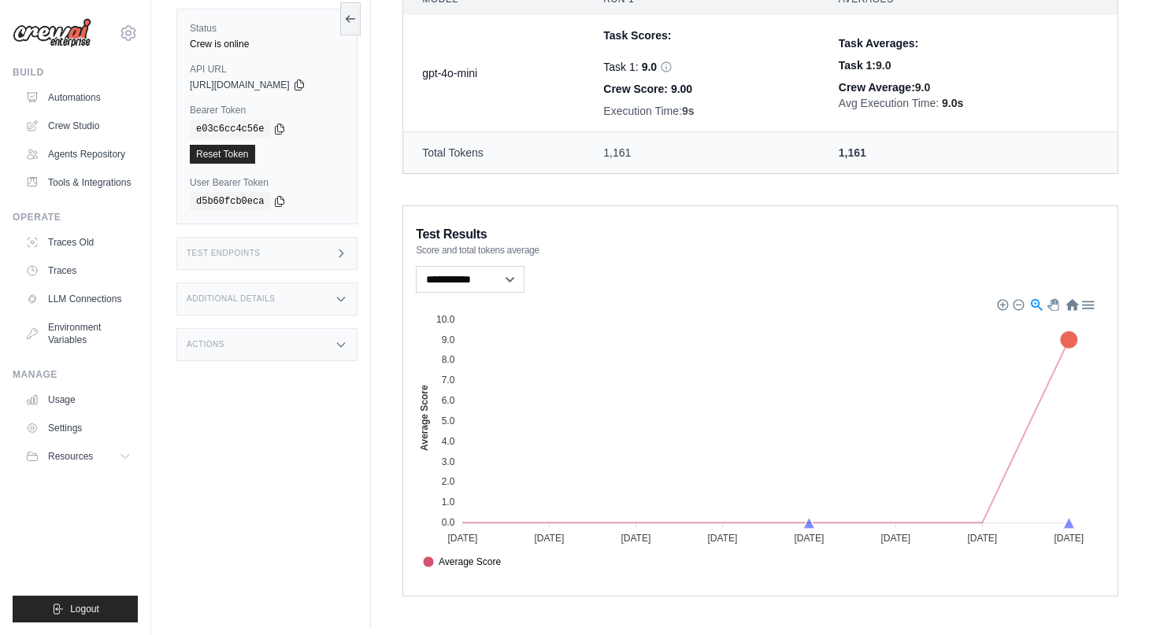
scroll to position [1077, 0]
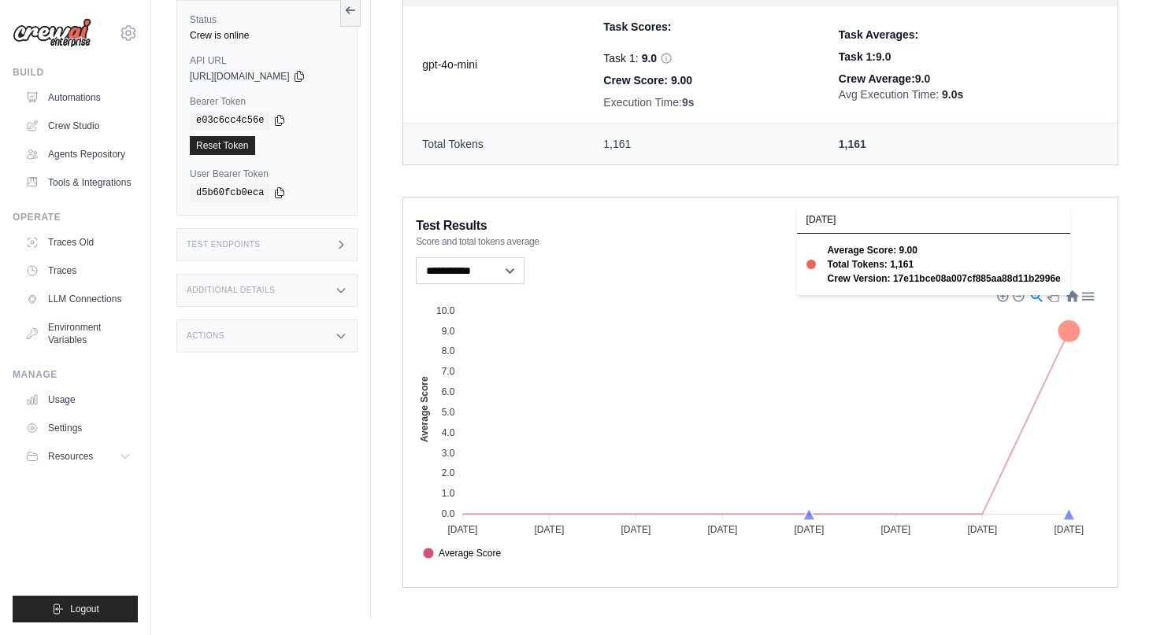
click at [1071, 330] on icon at bounding box center [1068, 331] width 20 height 20
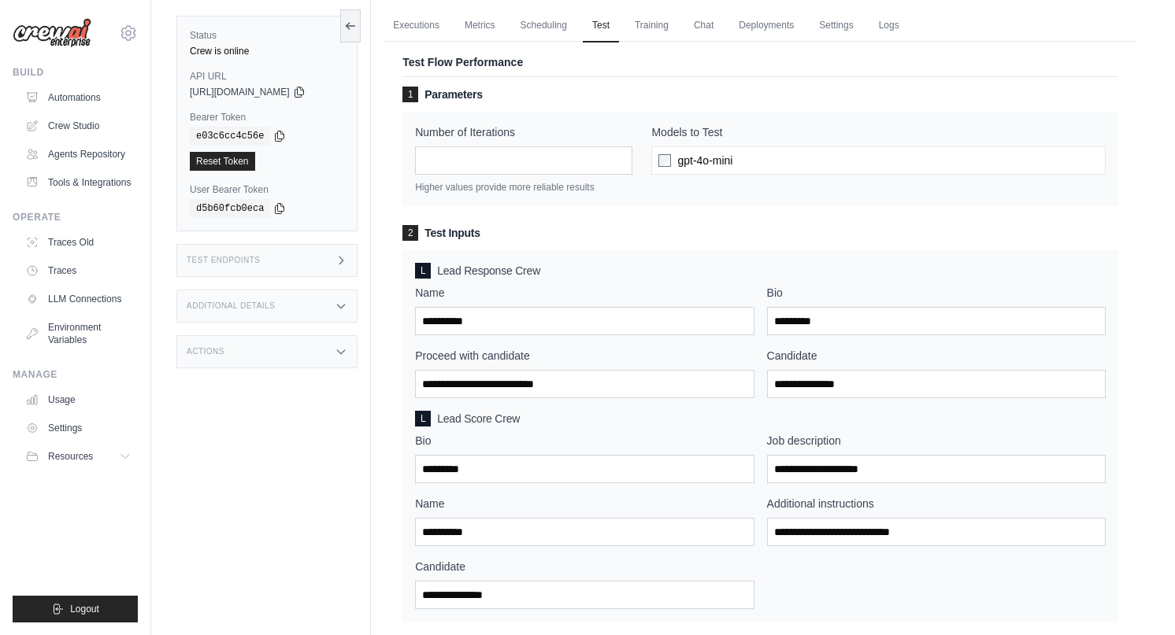
scroll to position [0, 0]
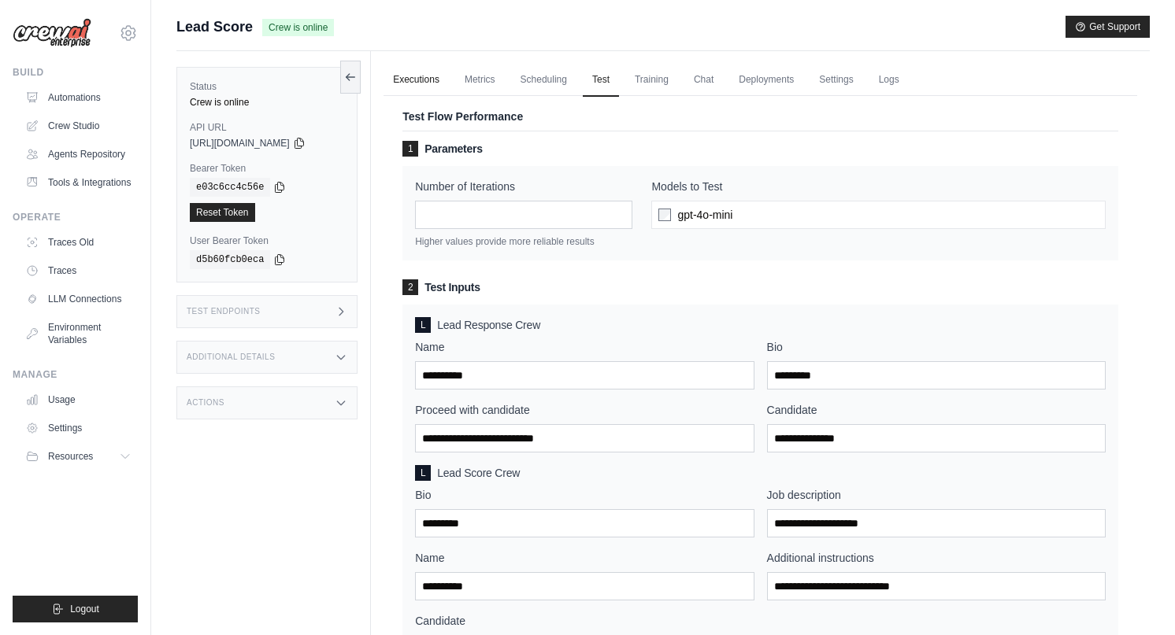
click at [407, 68] on link "Executions" at bounding box center [415, 80] width 65 height 33
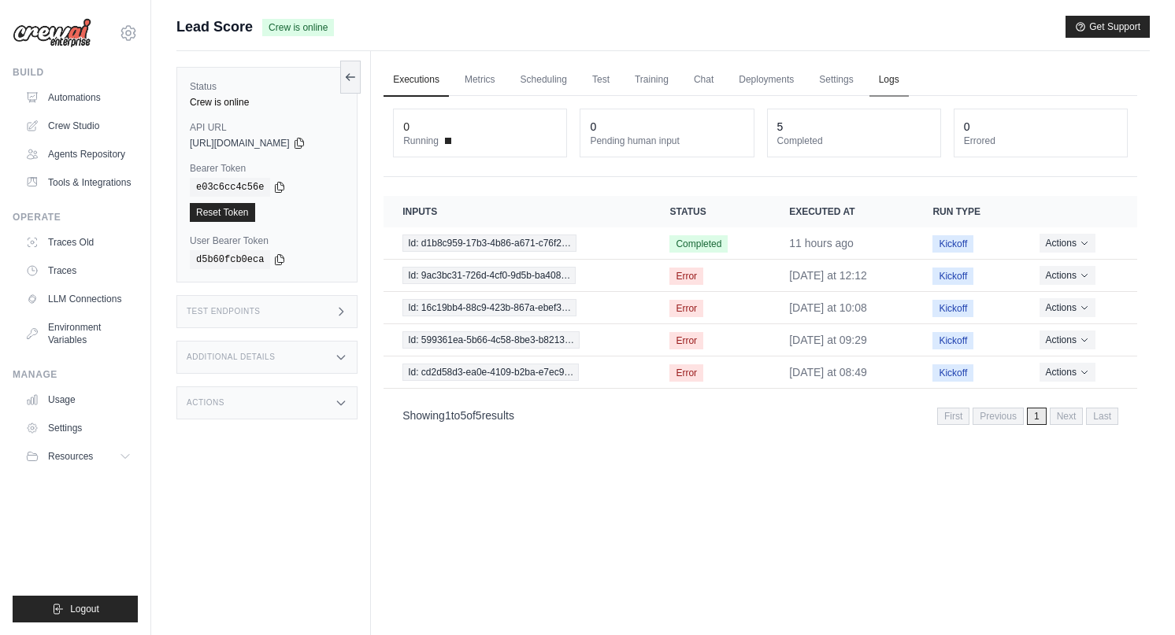
click at [884, 79] on link "Logs" at bounding box center [888, 80] width 39 height 33
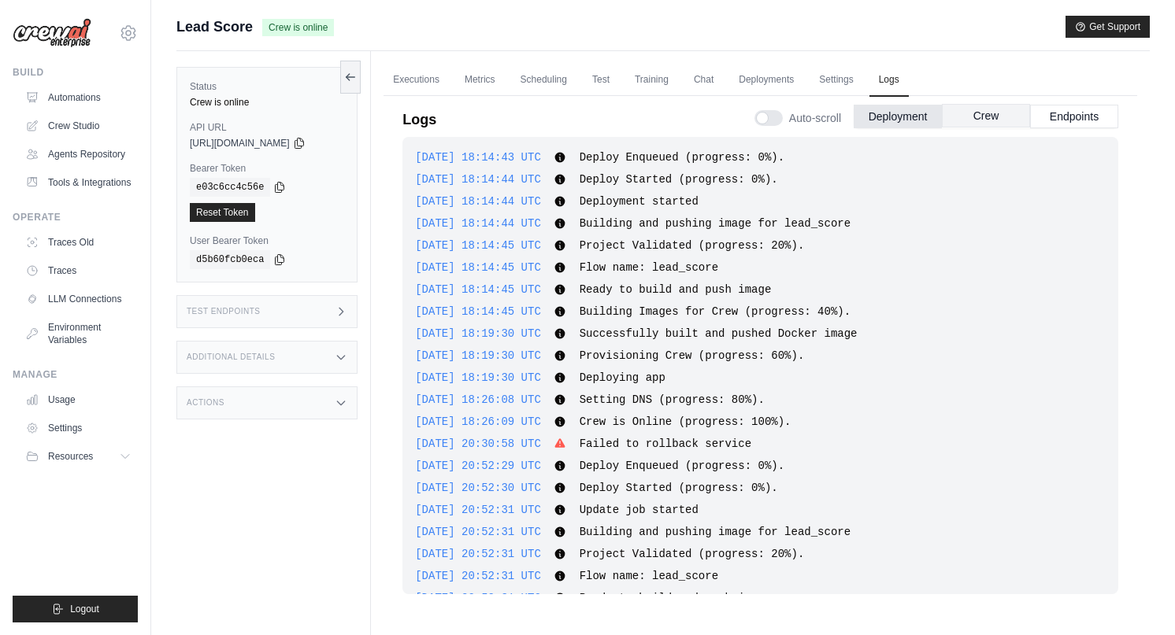
scroll to position [2191, 0]
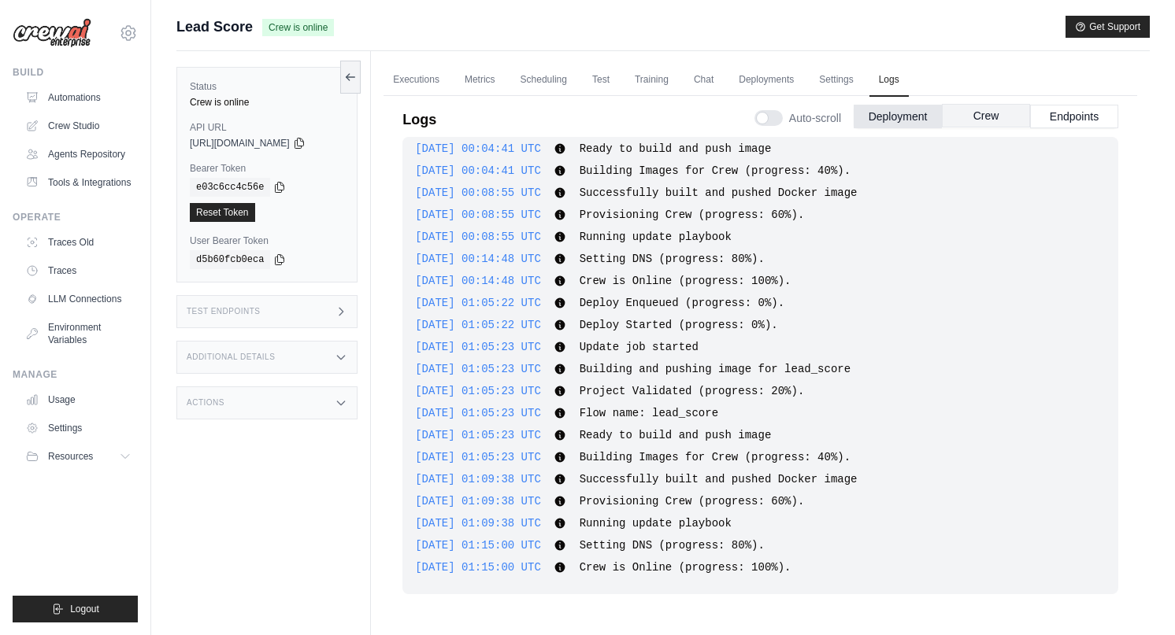
click at [970, 107] on button "Crew" at bounding box center [986, 116] width 88 height 24
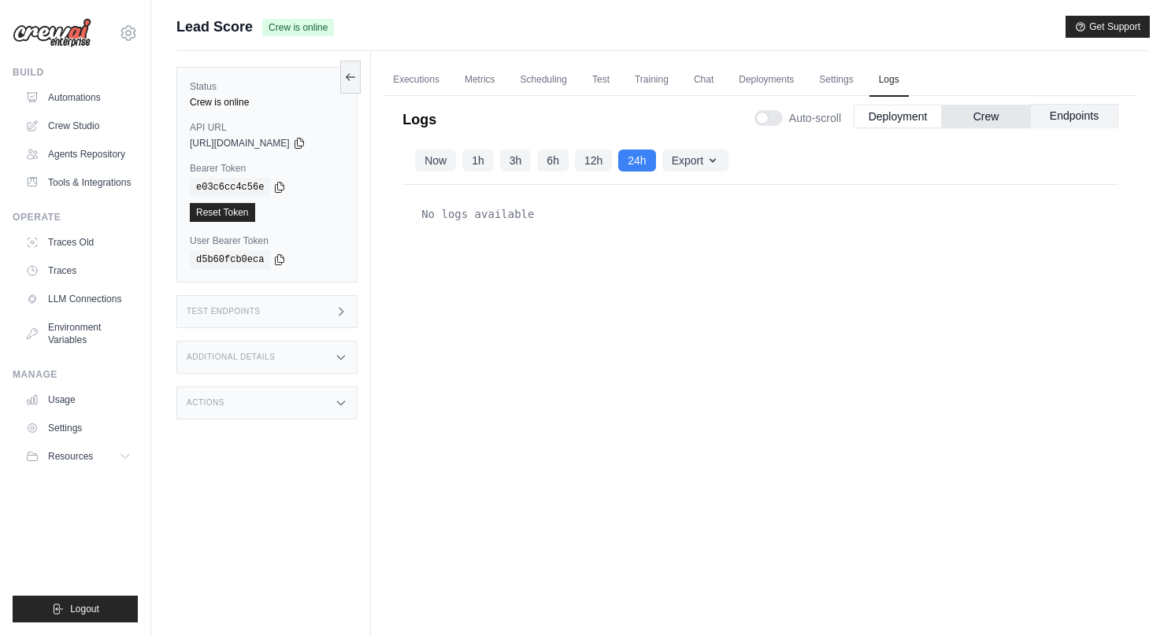
click at [1068, 115] on button "Endpoints" at bounding box center [1074, 116] width 88 height 24
click at [595, 75] on link "Test" at bounding box center [601, 80] width 36 height 33
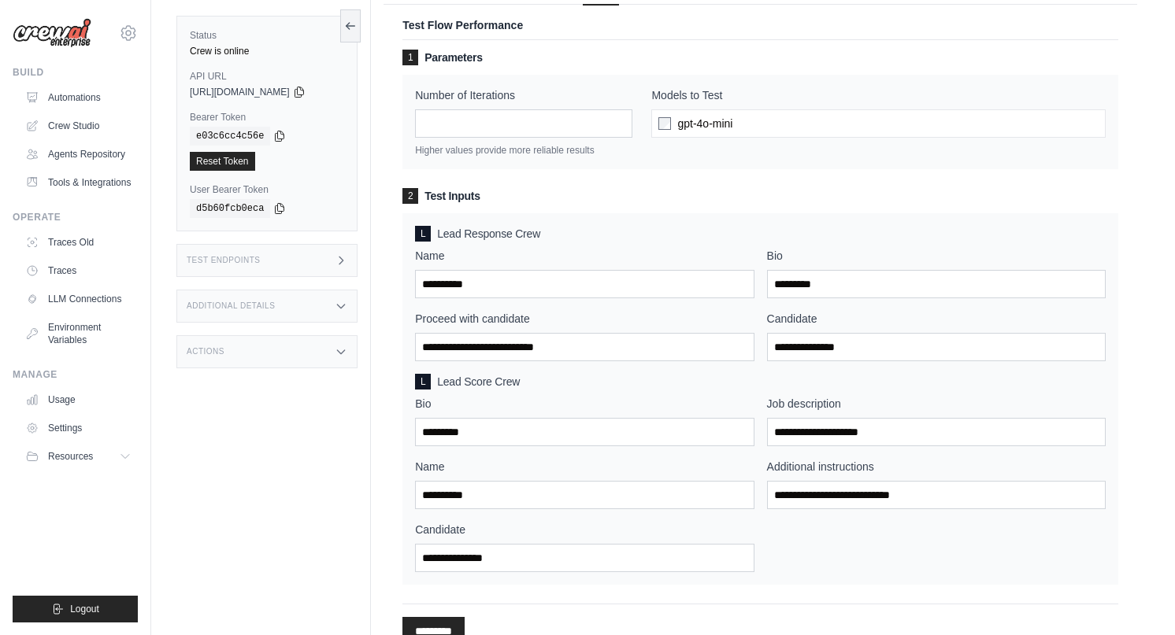
scroll to position [41, 0]
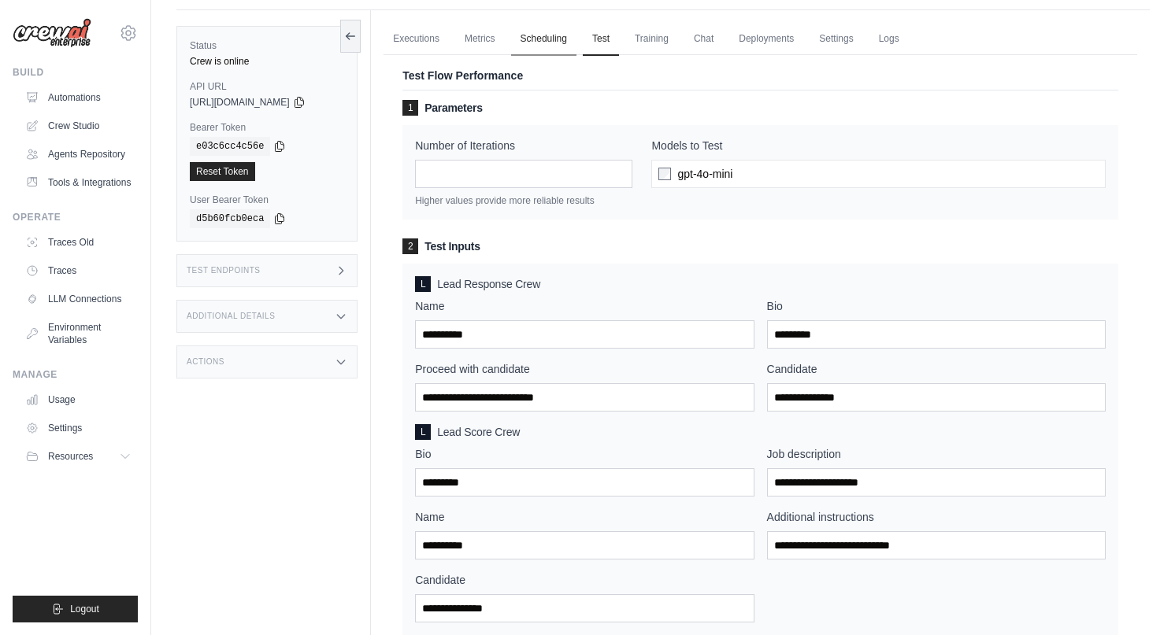
click at [539, 45] on link "Scheduling" at bounding box center [543, 39] width 65 height 33
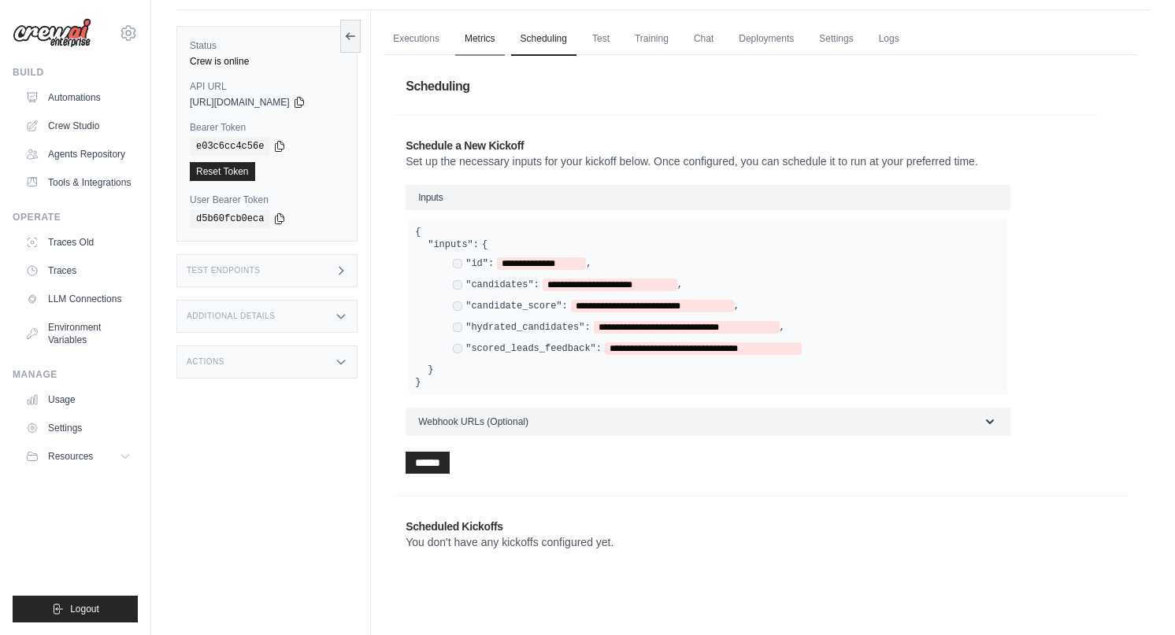
click at [472, 39] on link "Metrics" at bounding box center [480, 39] width 50 height 33
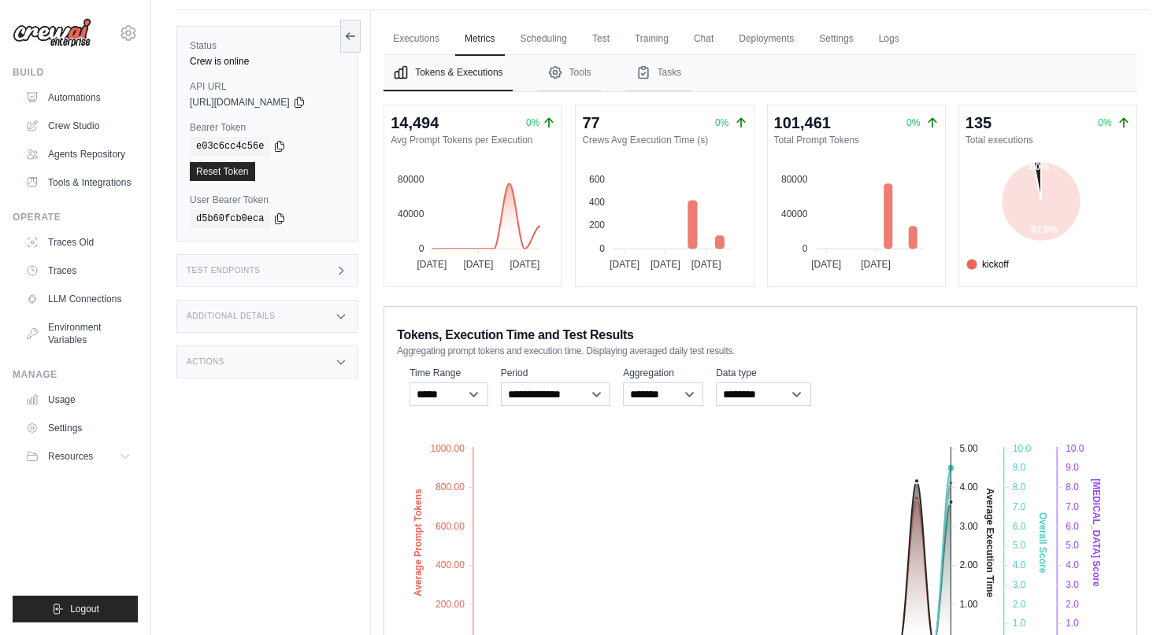
click at [997, 275] on span "test" at bounding box center [981, 282] width 31 height 14
click at [1040, 172] on icon at bounding box center [1036, 180] width 7 height 38
click at [1040, 172] on icon at bounding box center [1036, 178] width 8 height 41
click at [1040, 172] on icon at bounding box center [1036, 180] width 7 height 38
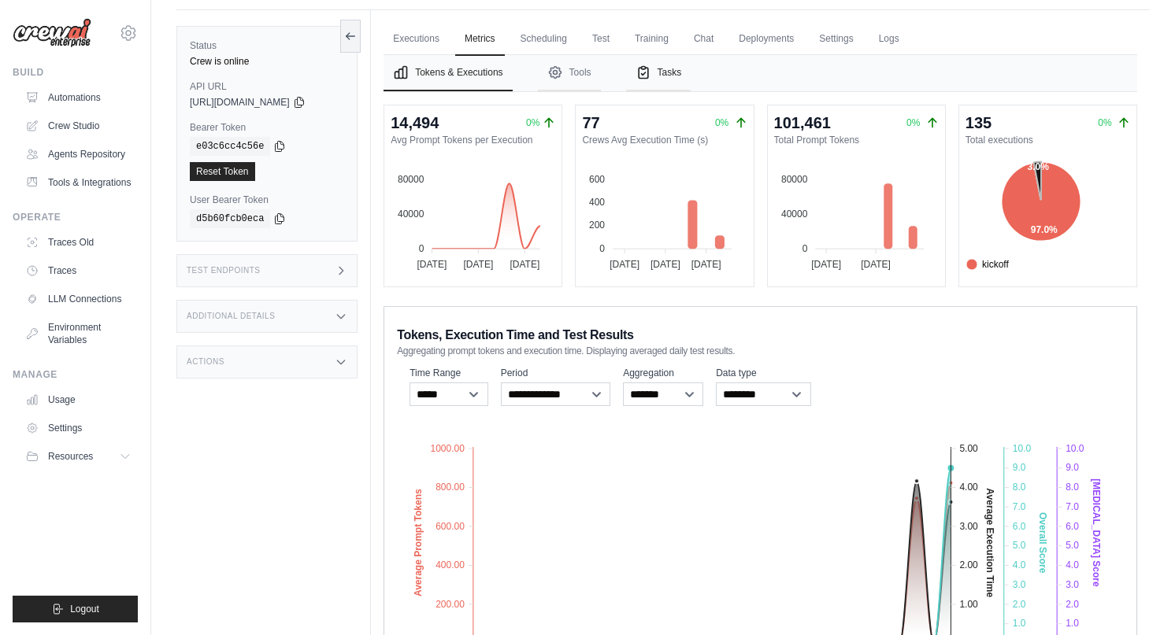
click at [667, 71] on button "Tasks" at bounding box center [658, 73] width 65 height 36
